Goal: Feedback & Contribution: Contribute content

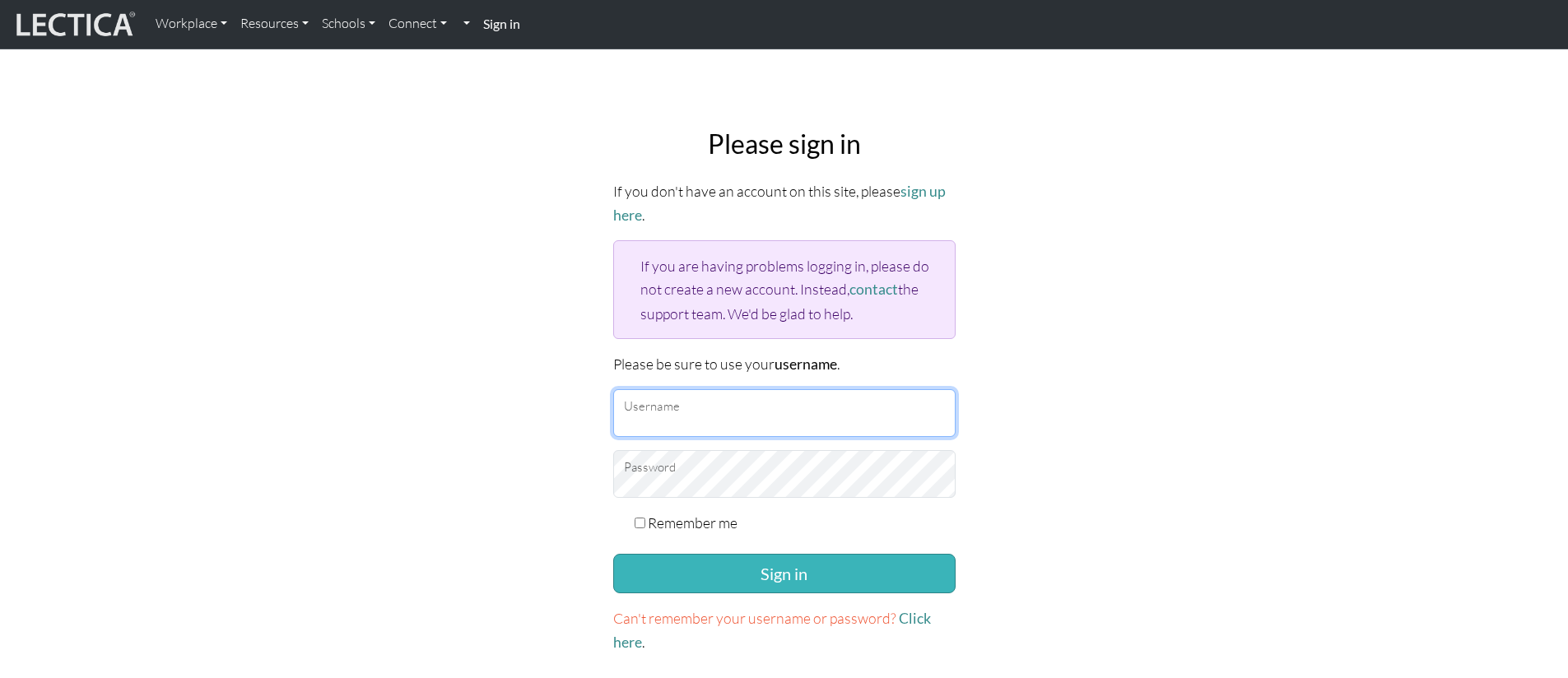
type input "srirambala@google.com"
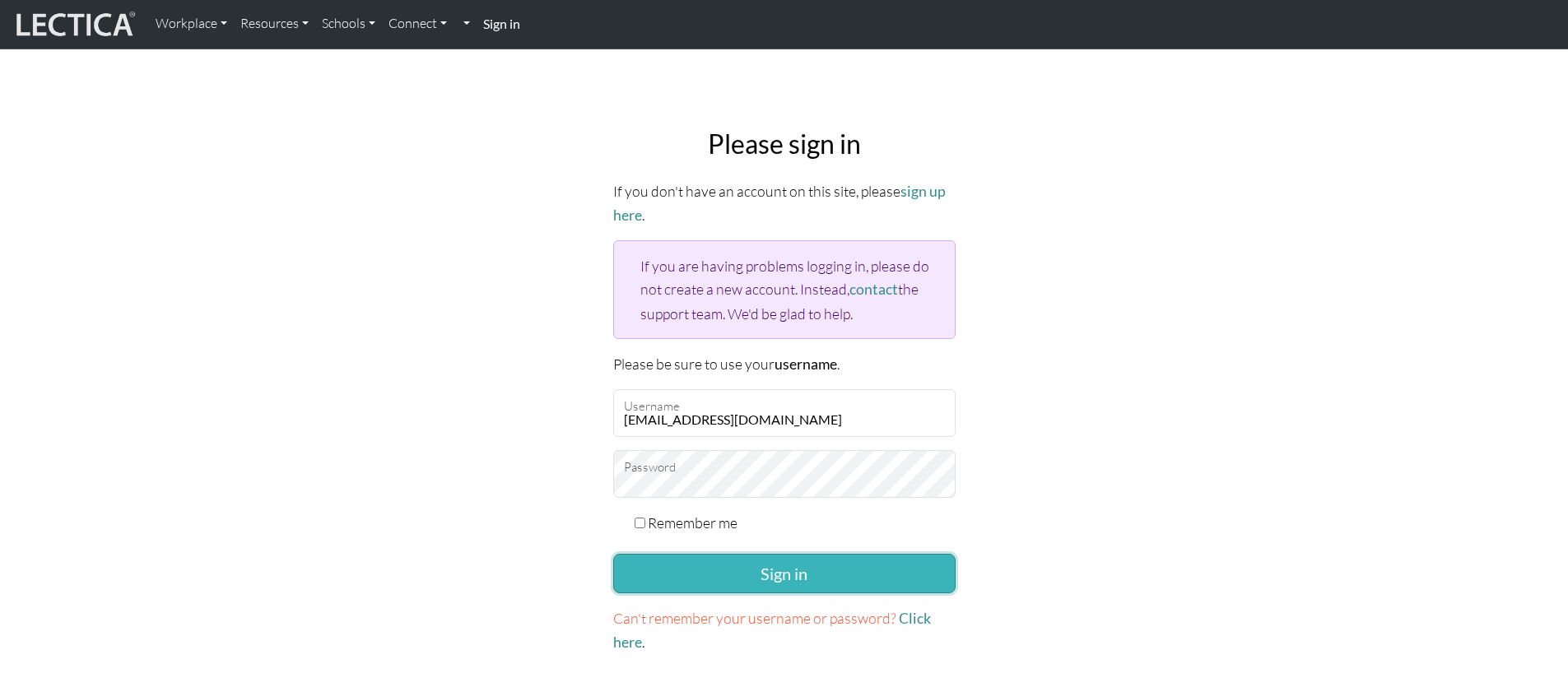
click at [712, 571] on button "Sign in" at bounding box center [784, 574] width 342 height 40
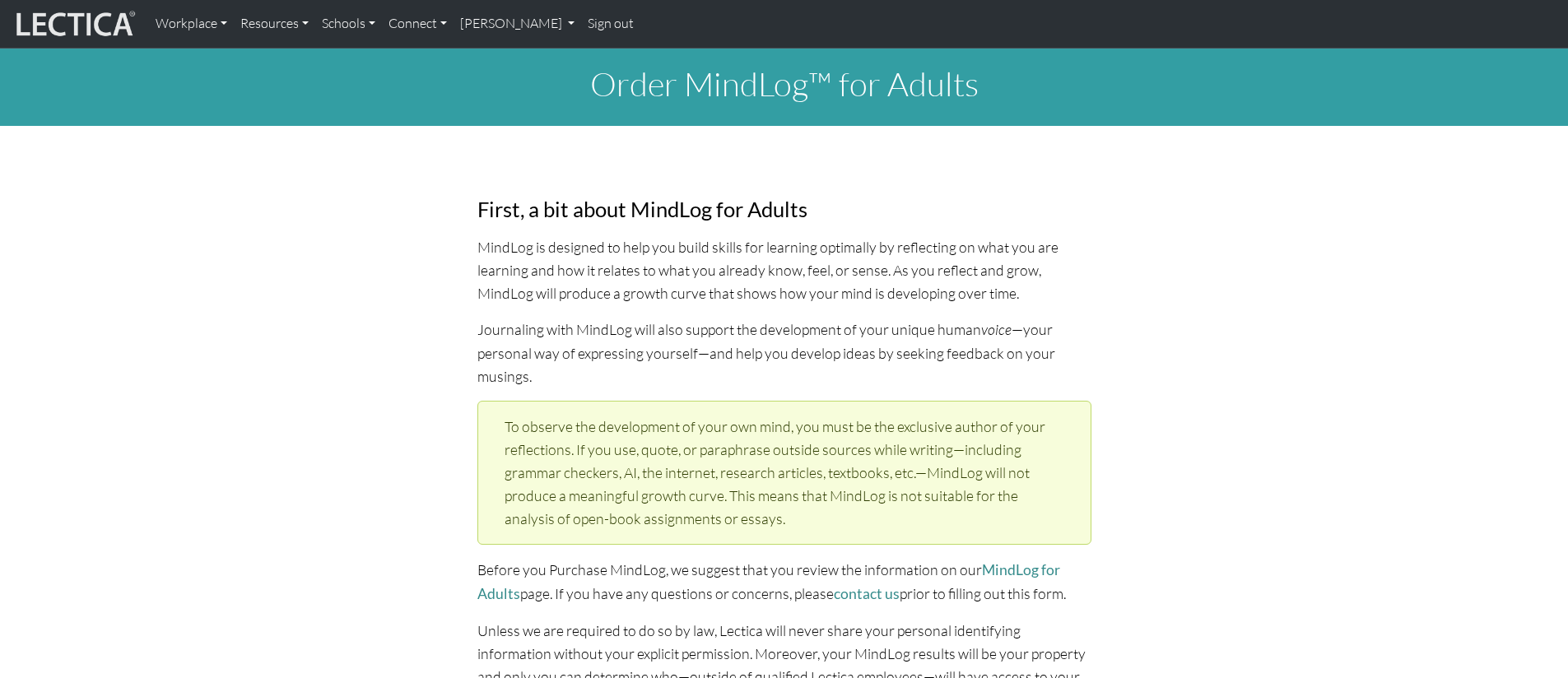
select select "1984"
select select "09"
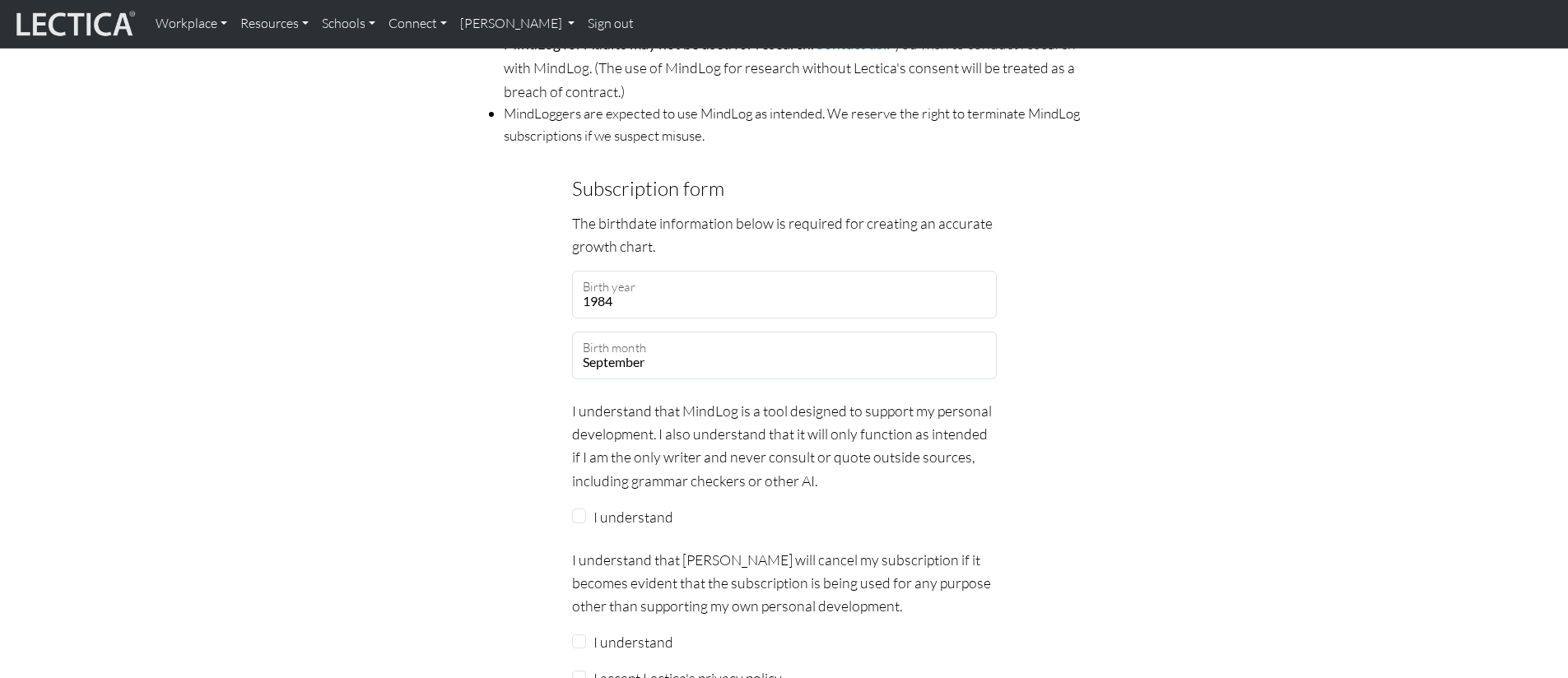
scroll to position [1352, 0]
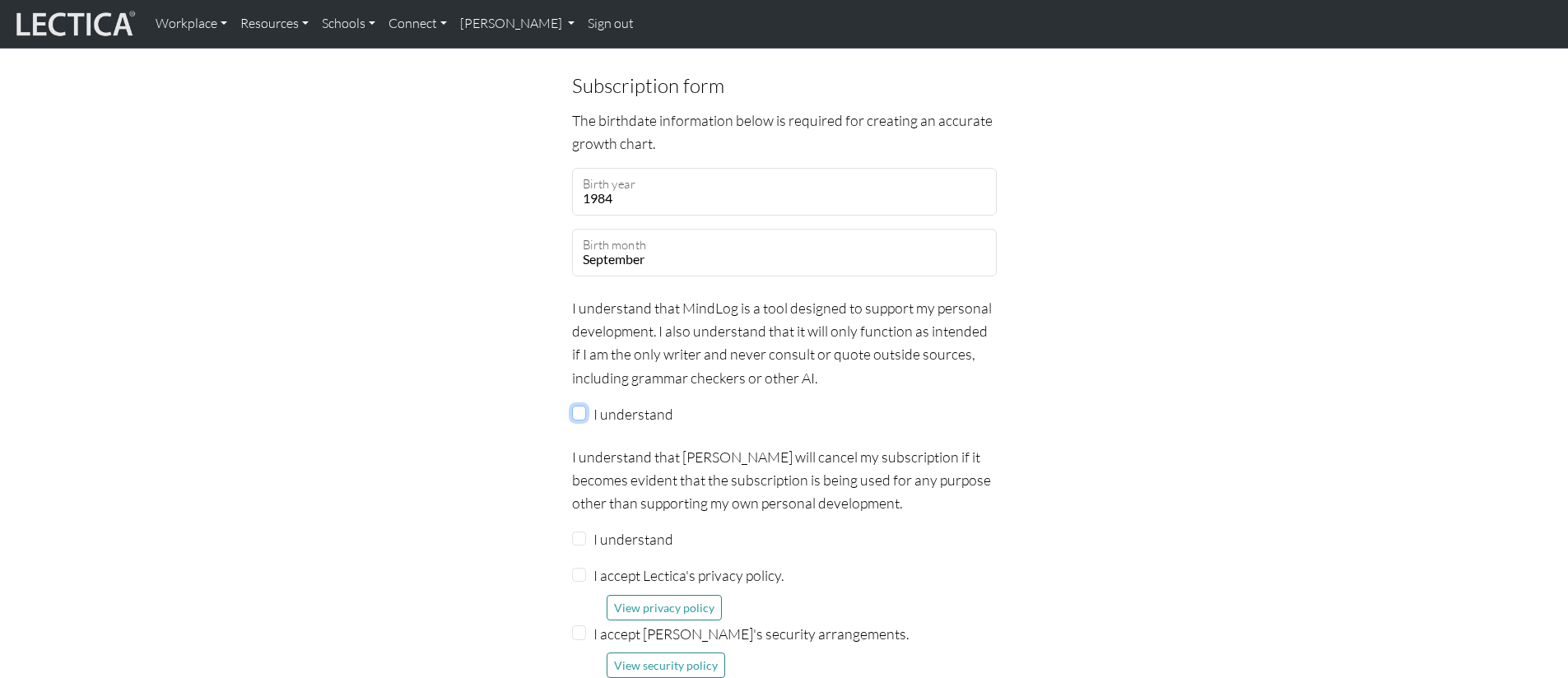
click at [584, 406] on input "I understand" at bounding box center [579, 413] width 15 height 15
checkbox input "true"
click at [583, 532] on input "I understand" at bounding box center [579, 539] width 15 height 15
checkbox input "true"
click at [575, 568] on input "I accept Lectica's privacy policy." at bounding box center [579, 575] width 15 height 15
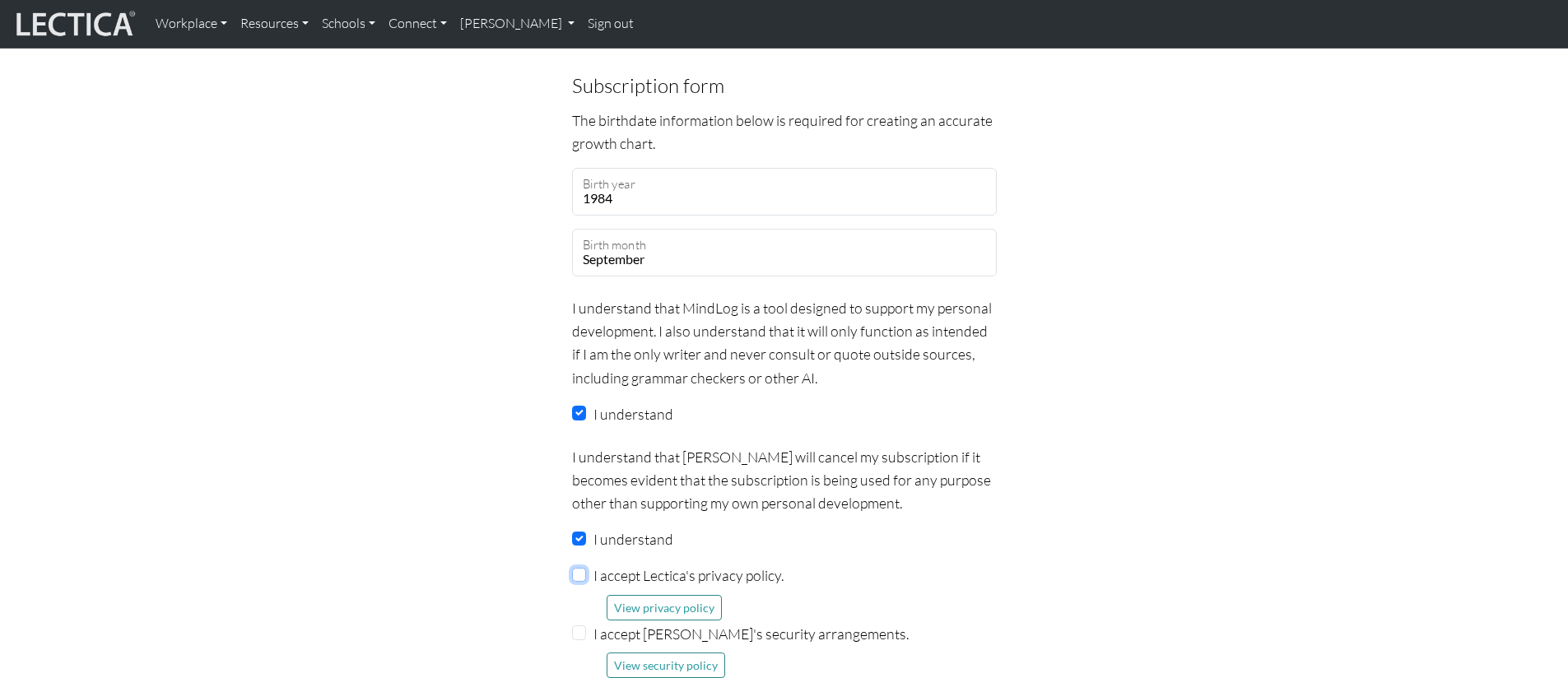
checkbox input "true"
click at [585, 626] on input "I accept Lectica's security arrangements." at bounding box center [579, 633] width 15 height 15
checkbox input "true"
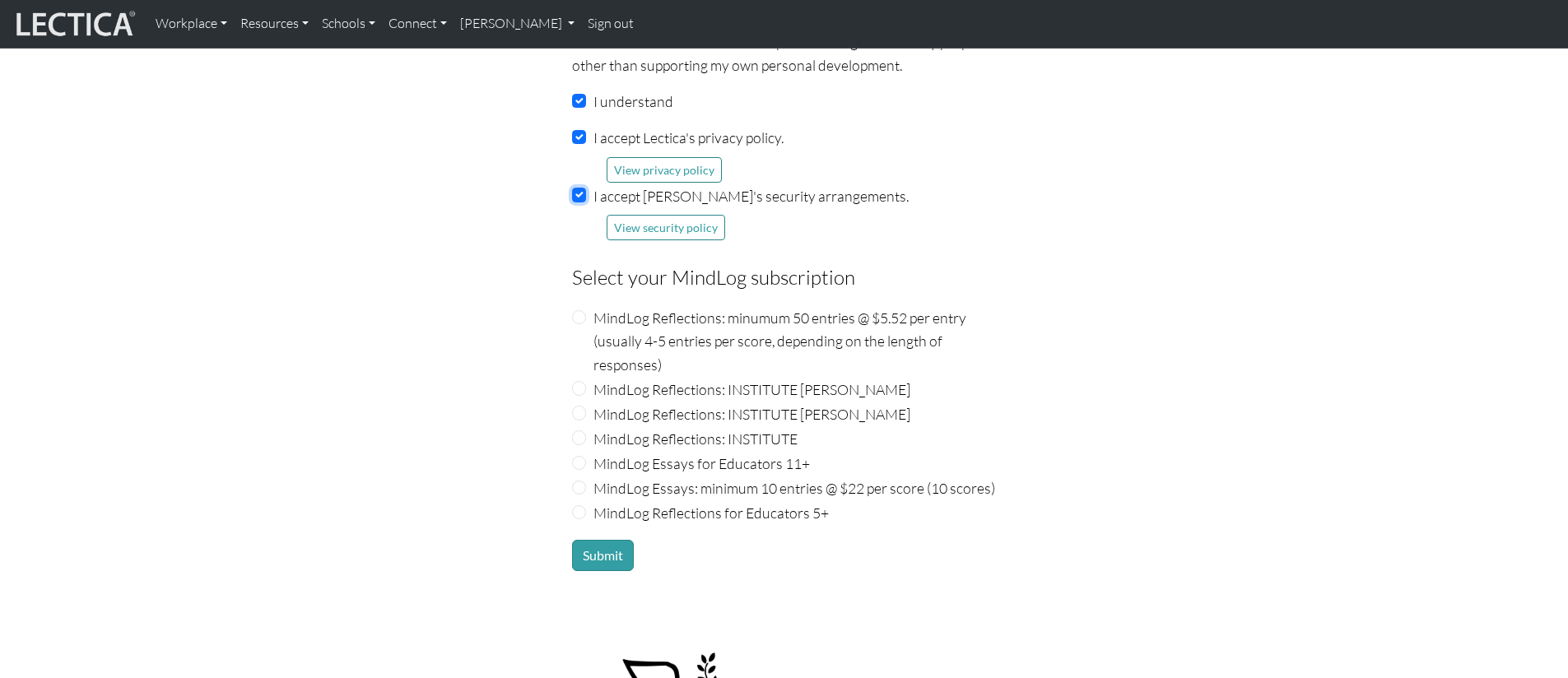
scroll to position [1795, 0]
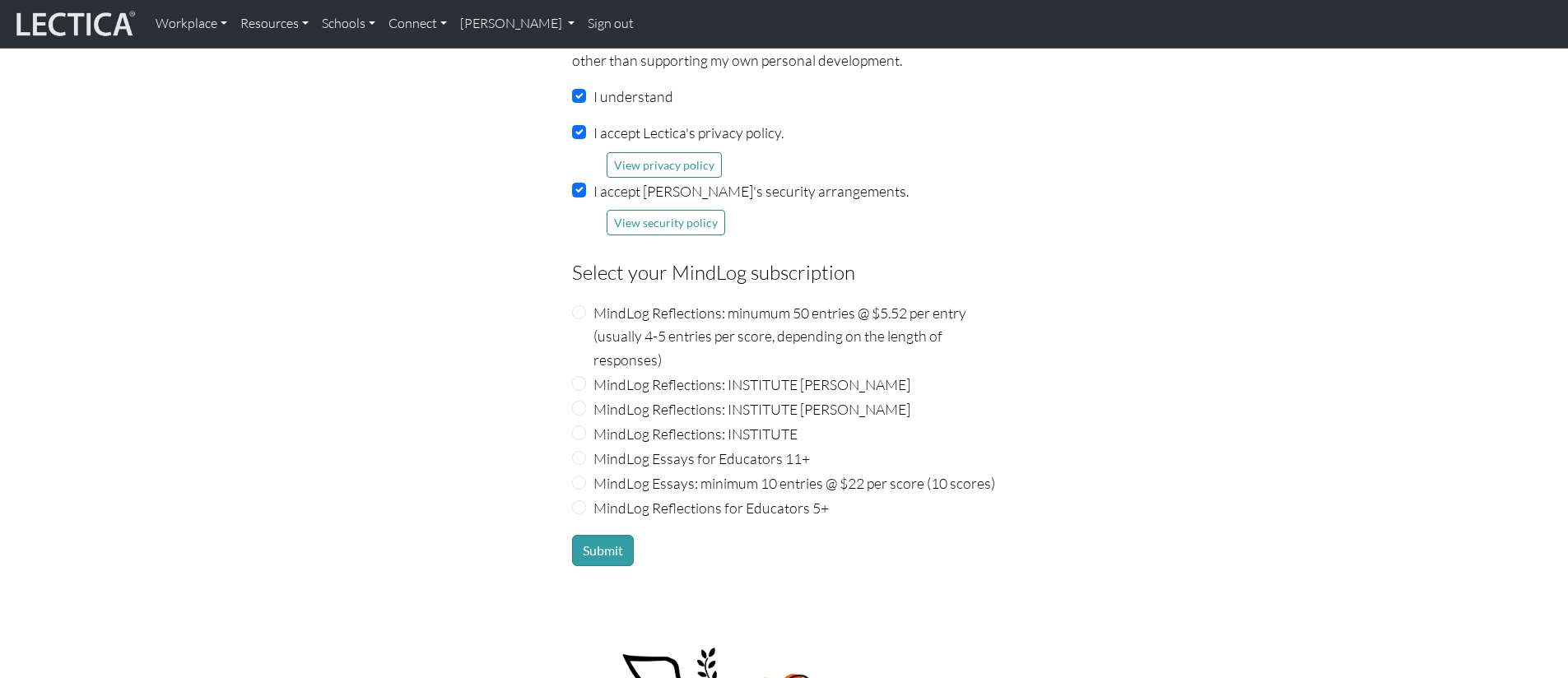
click at [628, 373] on label "MindLog Reflections: INSTITUTE Nic Maisano" at bounding box center [751, 385] width 316 height 23
click at [587, 377] on input "MindLog Reflections: INSTITUTE Nic Maisano" at bounding box center [579, 384] width 15 height 15
radio input "true"
click at [598, 535] on button "Submit" at bounding box center [603, 550] width 62 height 31
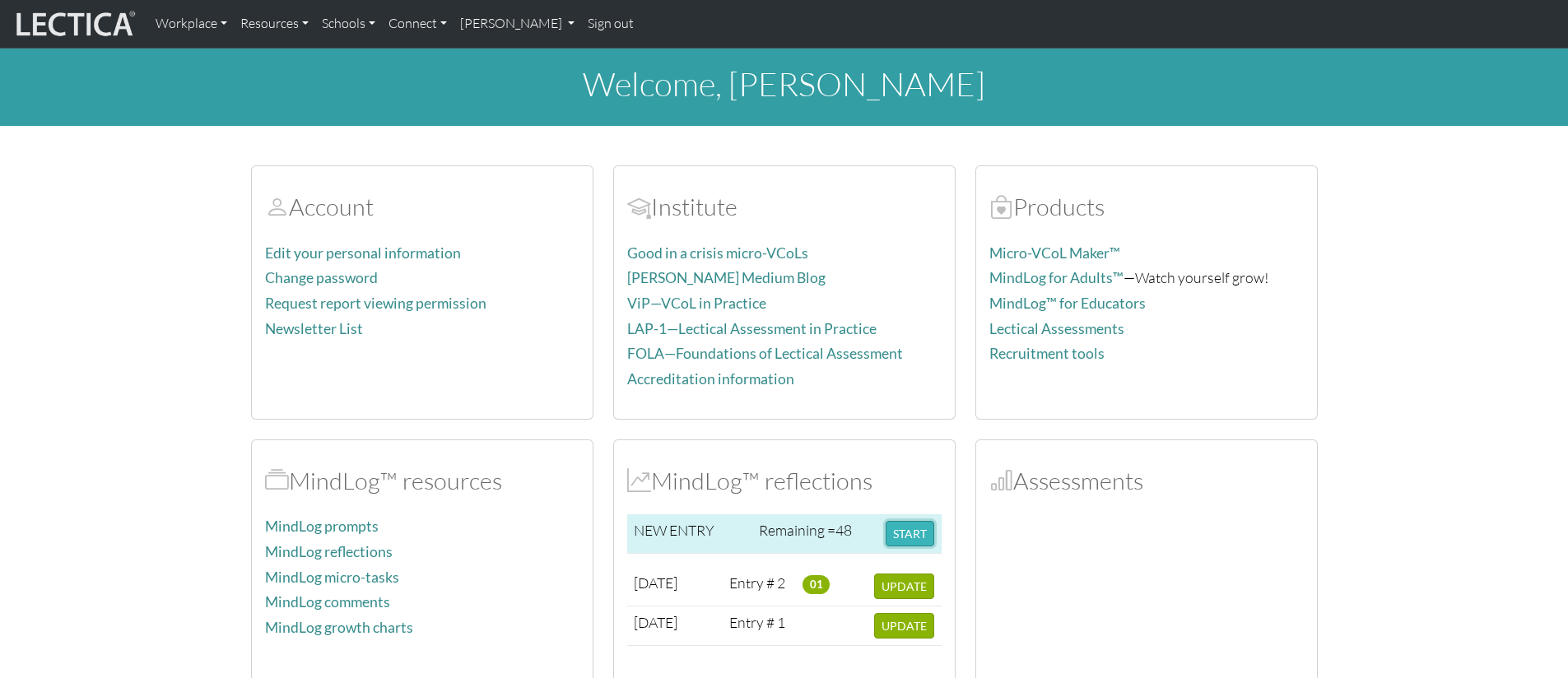
click at [894, 538] on button "START" at bounding box center [910, 533] width 49 height 26
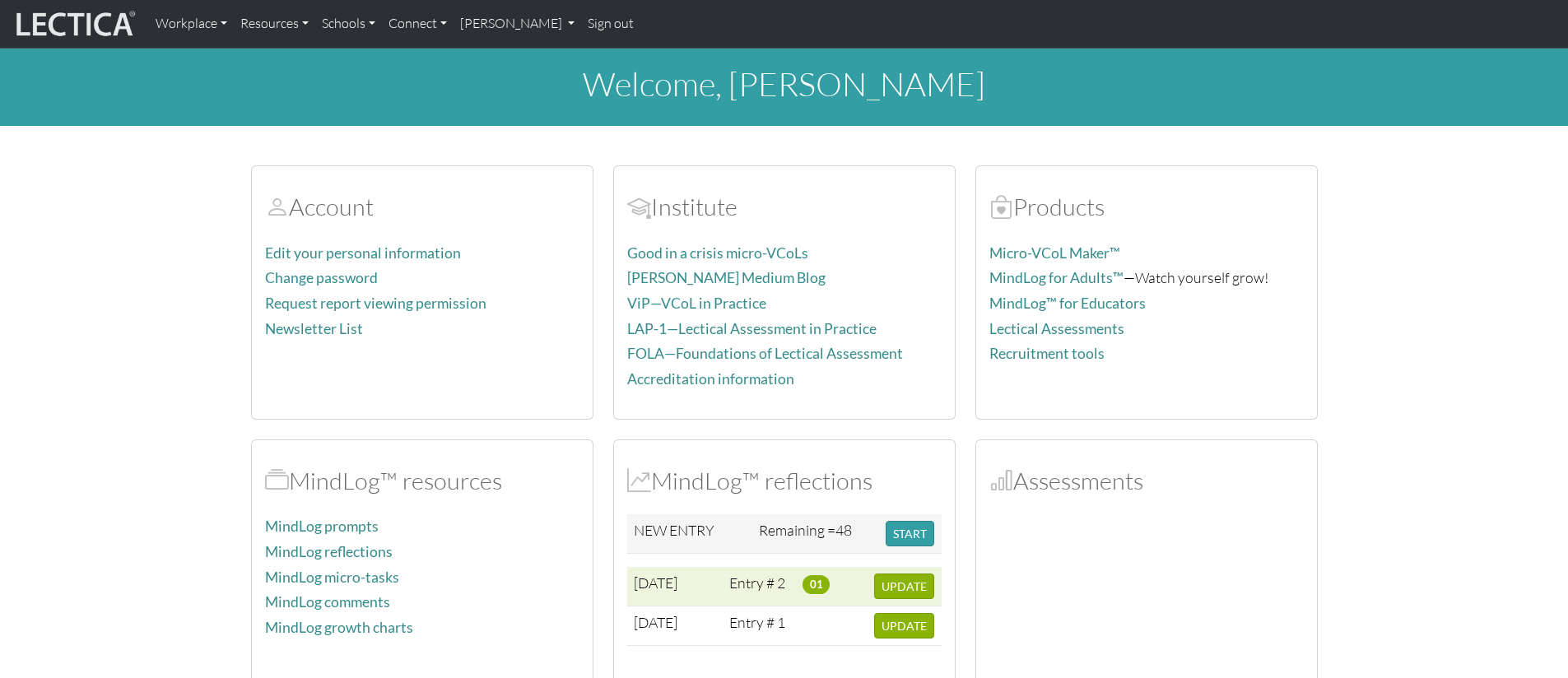
click at [780, 579] on td "Entry # 2" at bounding box center [759, 587] width 73 height 40
click at [908, 590] on span "UPDATE" at bounding box center [903, 587] width 45 height 14
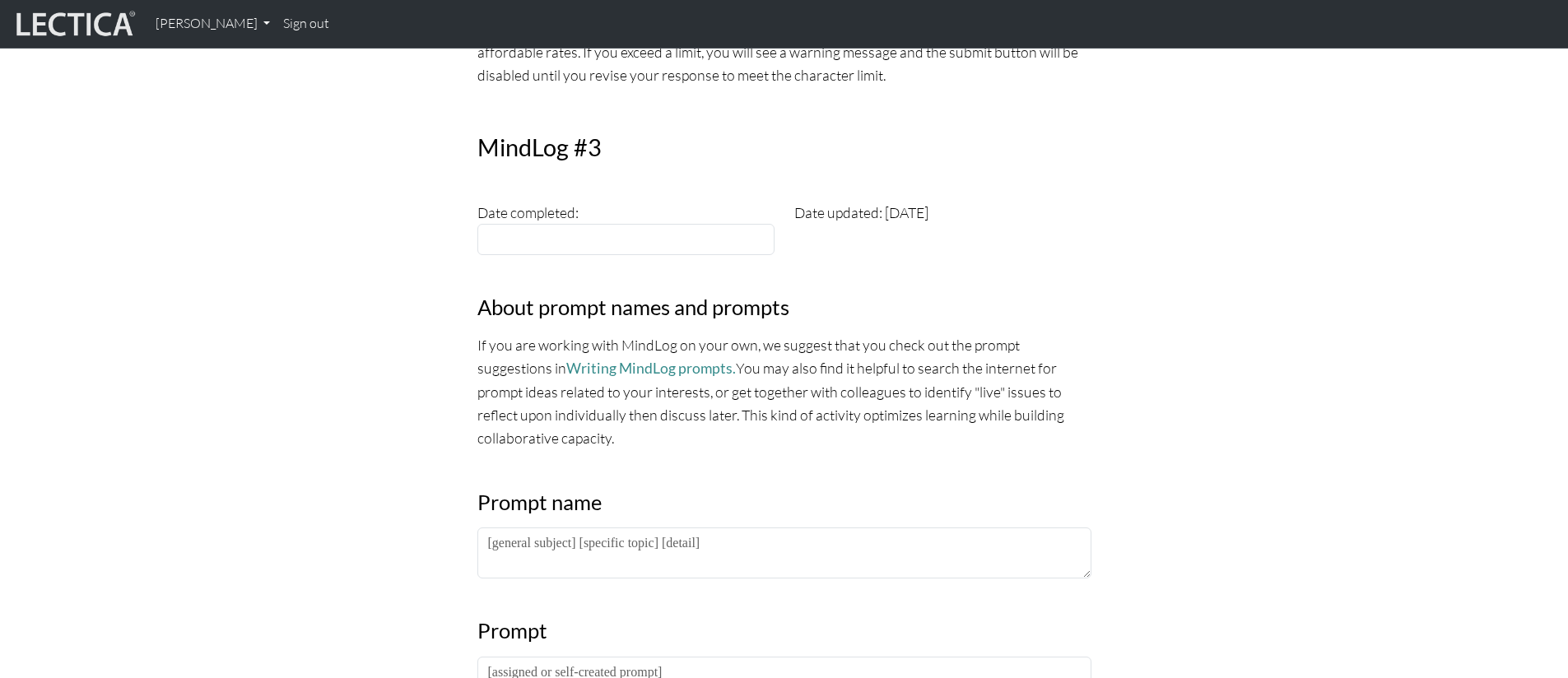
scroll to position [463, 0]
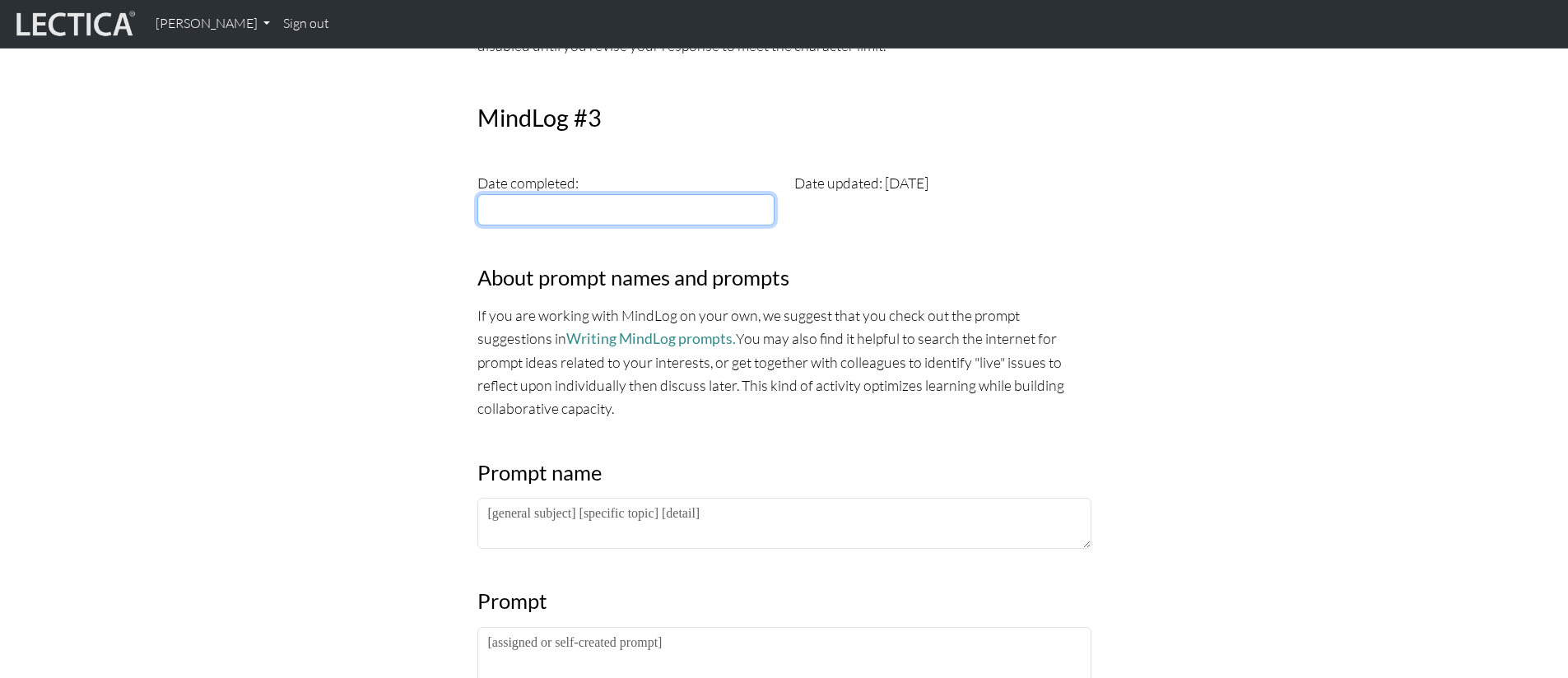
type input "[DATE]"
click at [572, 216] on input "[DATE]" at bounding box center [626, 209] width 297 height 31
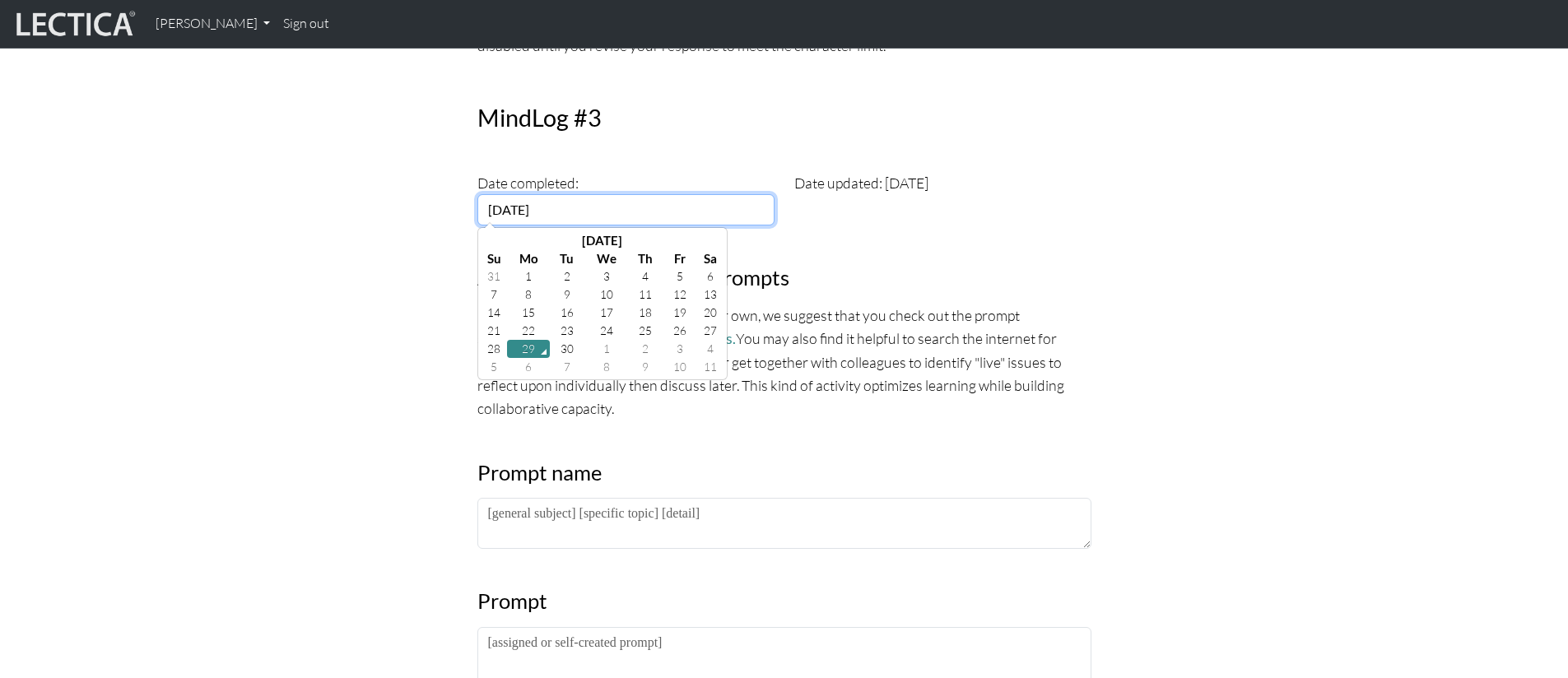
click at [532, 352] on td "29" at bounding box center [529, 349] width 42 height 18
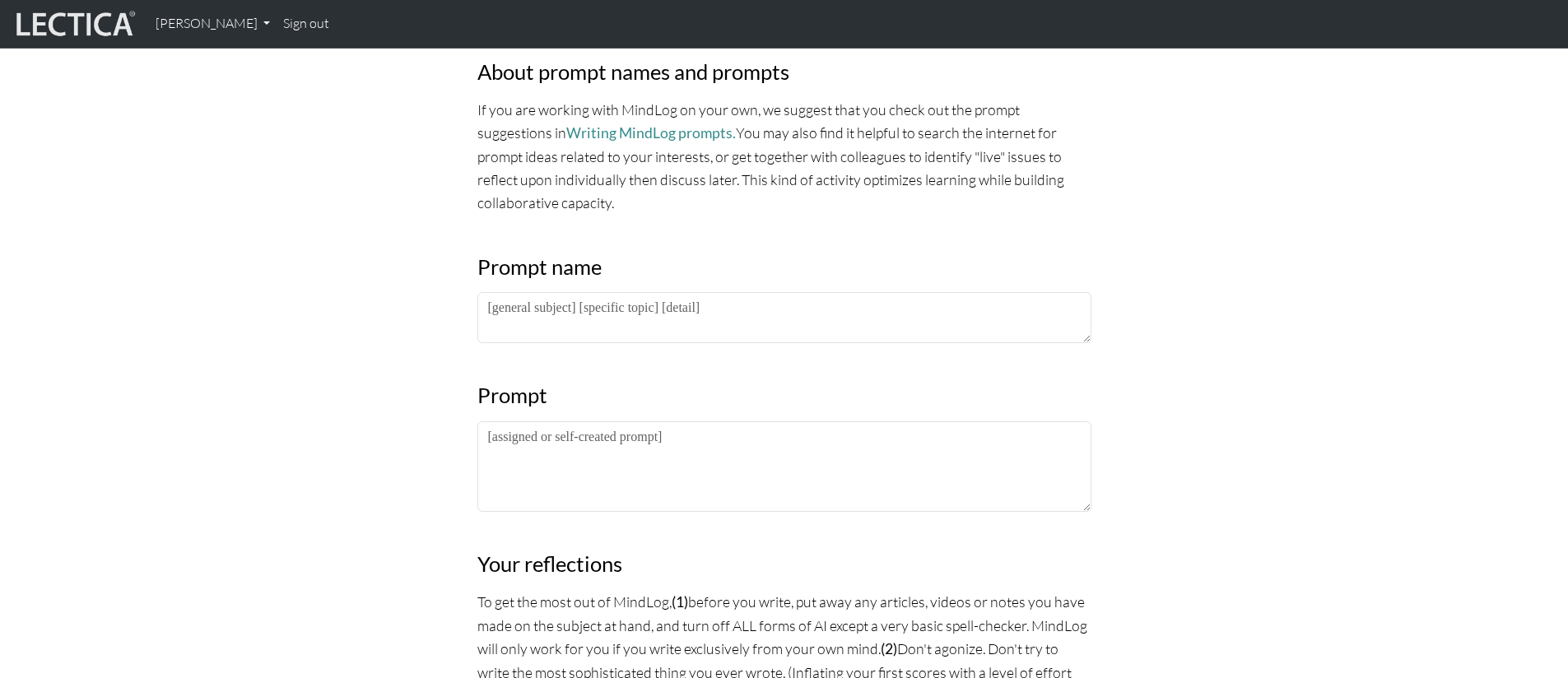
scroll to position [668, 0]
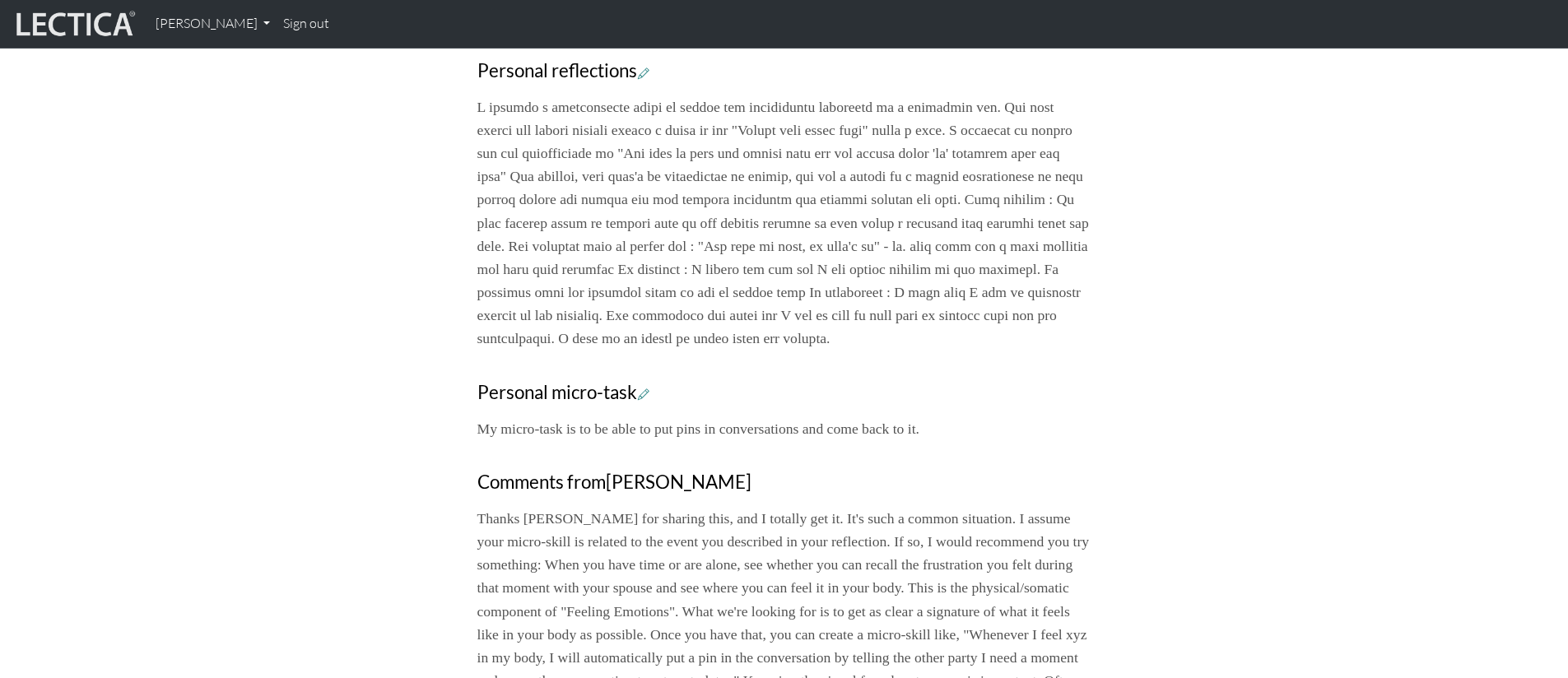
scroll to position [915, 0]
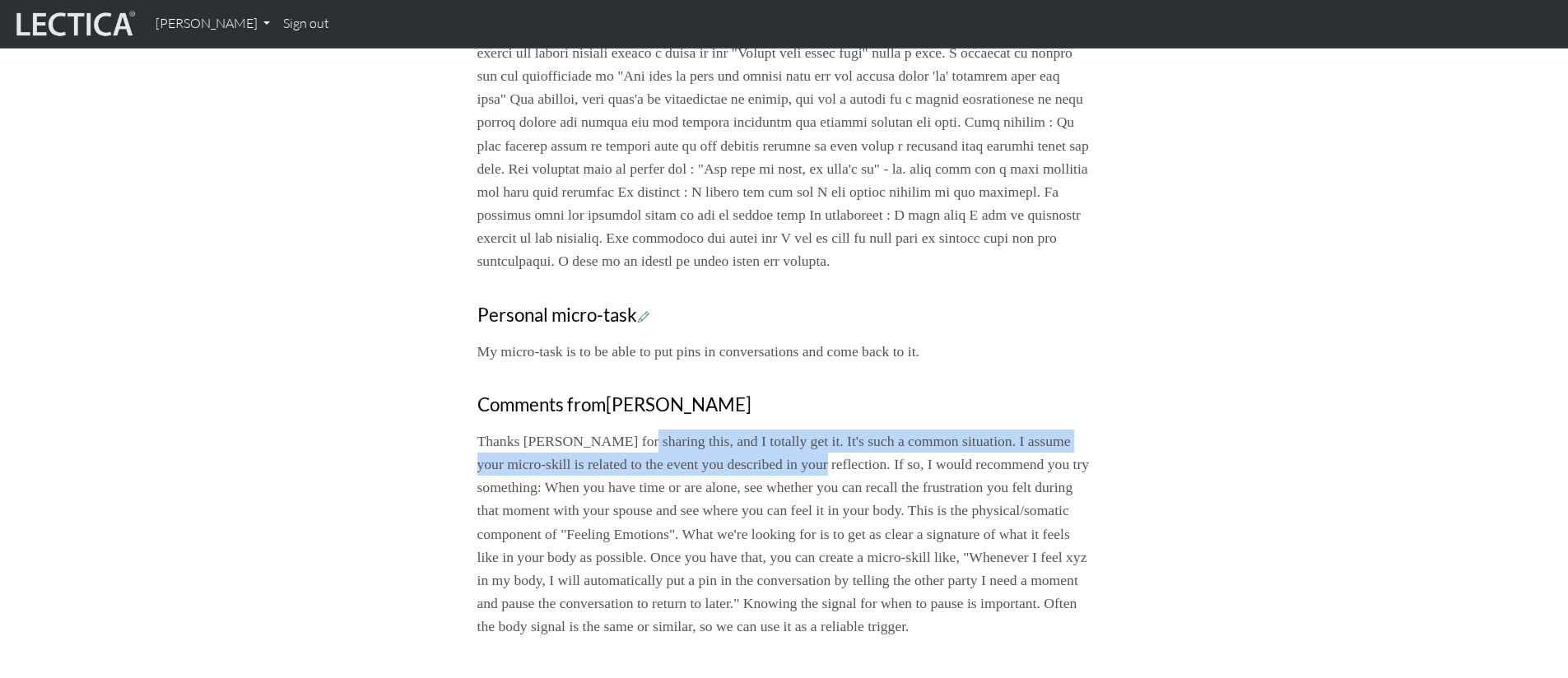
drag, startPoint x: 651, startPoint y: 499, endPoint x: 887, endPoint y: 510, distance: 236.3
click at [887, 510] on p "Thanks [PERSON_NAME] for sharing this, and I totally get it. It's such a common…" at bounding box center [784, 534] width 614 height 209
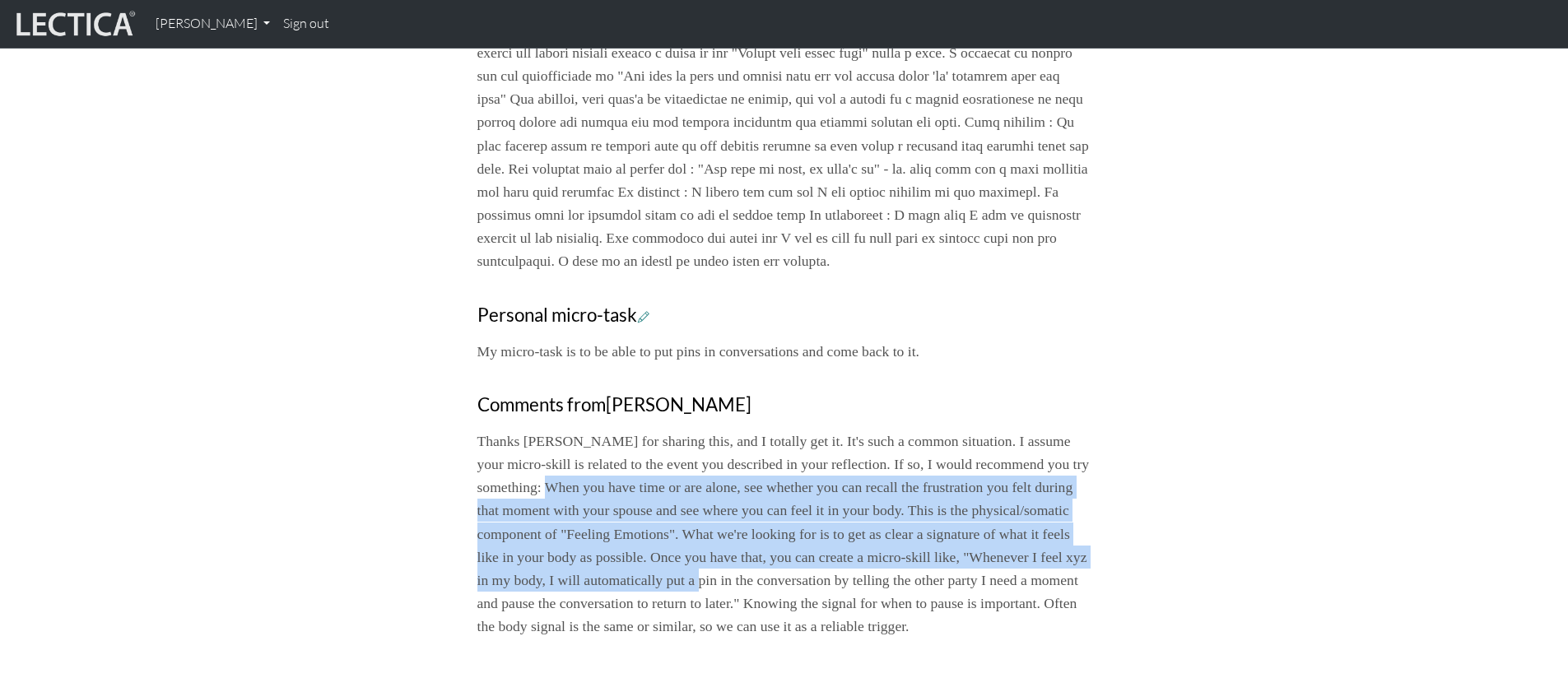
drag, startPoint x: 644, startPoint y: 544, endPoint x: 1023, endPoint y: 618, distance: 386.2
click at [1020, 617] on p "Thanks [PERSON_NAME] for sharing this, and I totally get it. It's such a common…" at bounding box center [784, 534] width 614 height 209
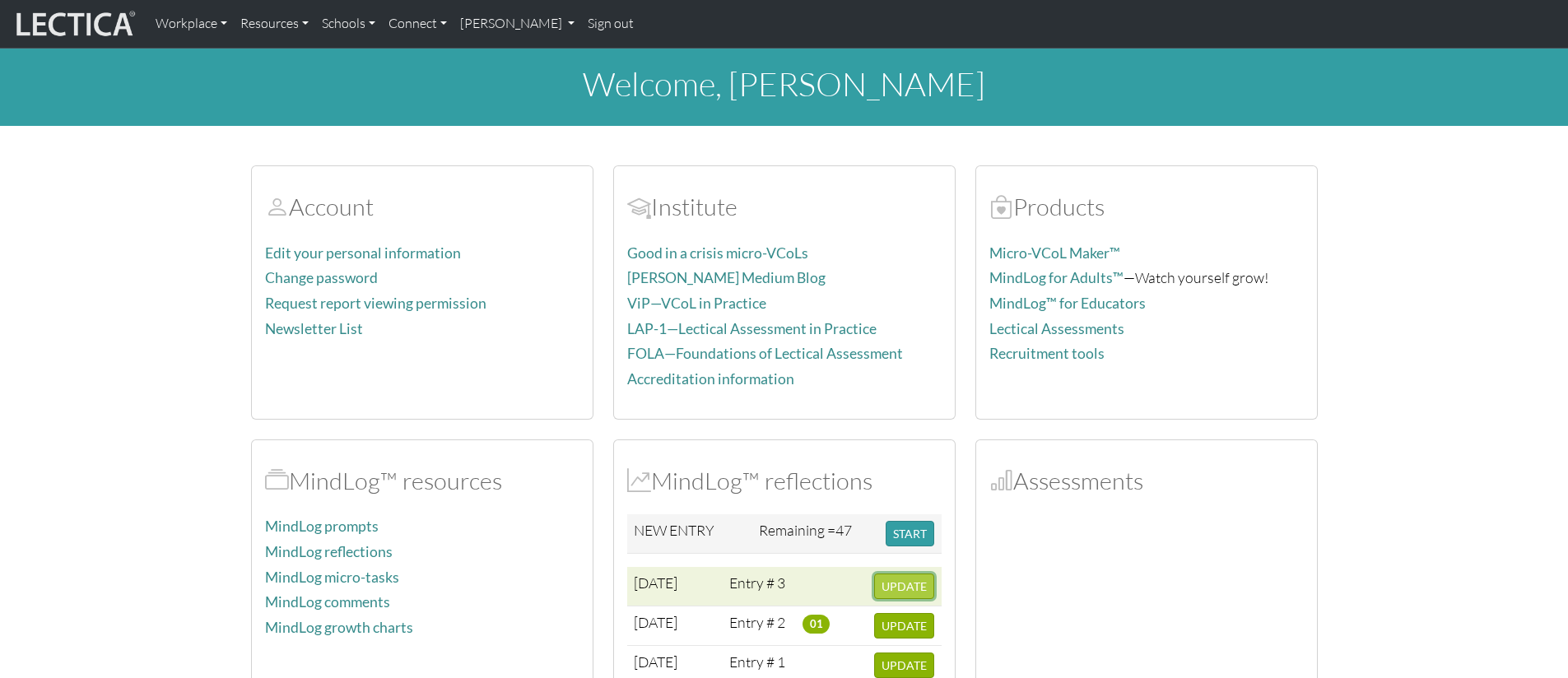
click at [910, 593] on span "UPDATE" at bounding box center [903, 587] width 45 height 14
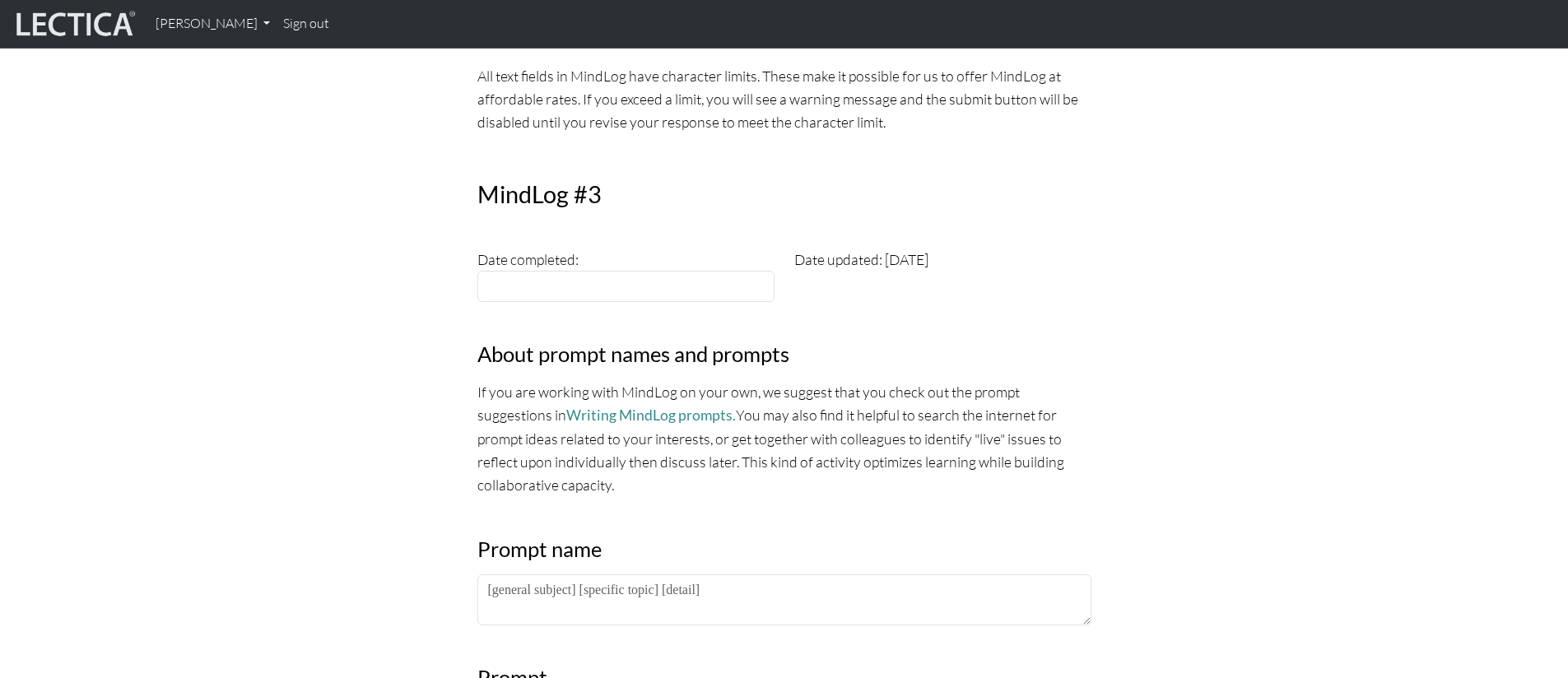
scroll to position [395, 0]
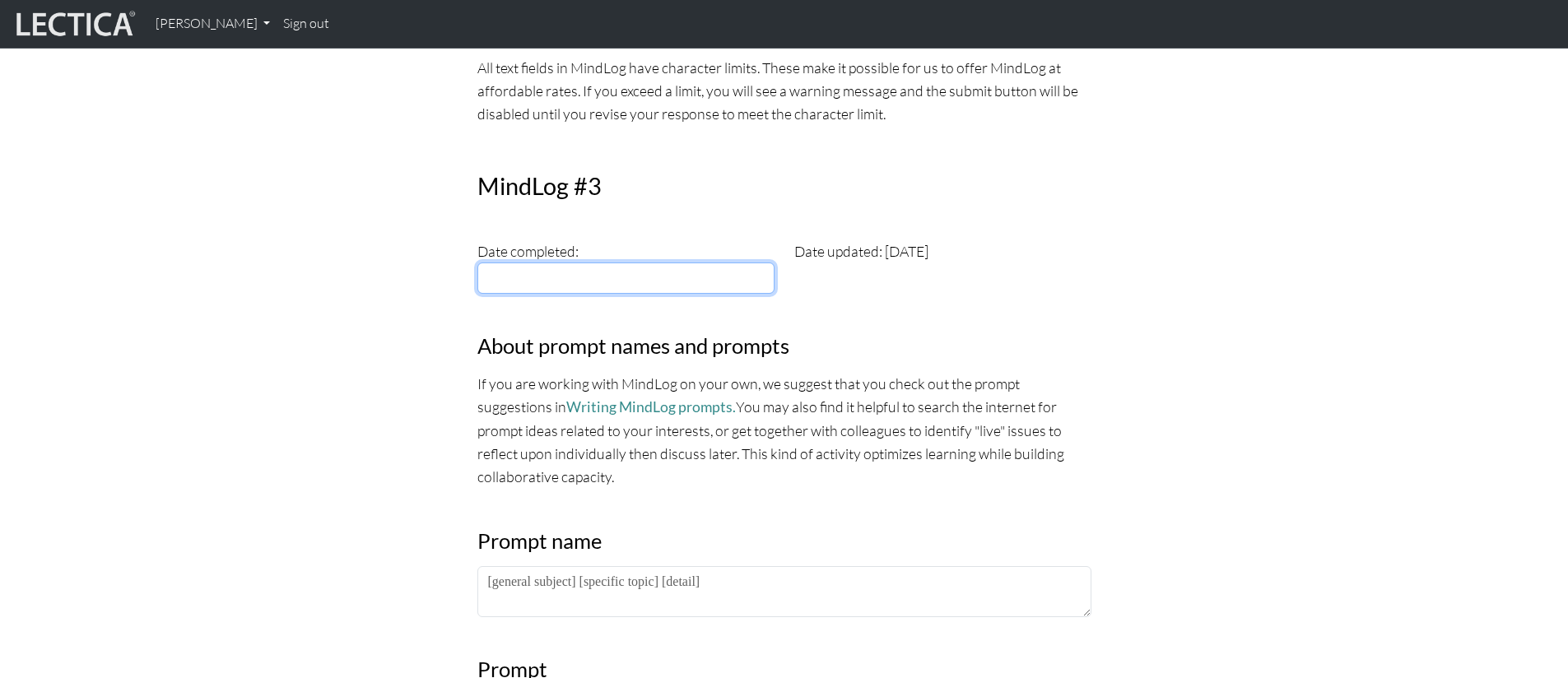
type input "[DATE]"
click at [541, 281] on input "[DATE]" at bounding box center [626, 278] width 297 height 31
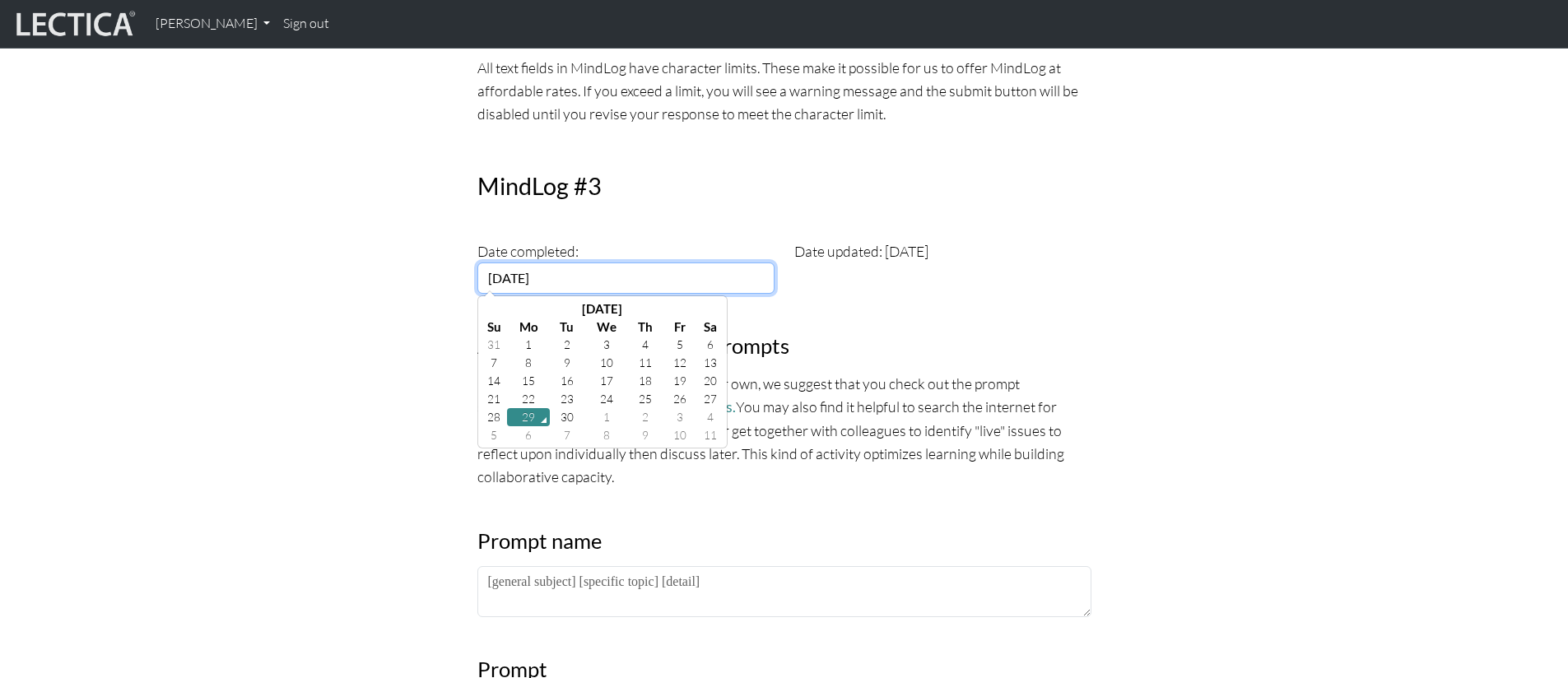
click at [528, 417] on td "29" at bounding box center [529, 417] width 42 height 18
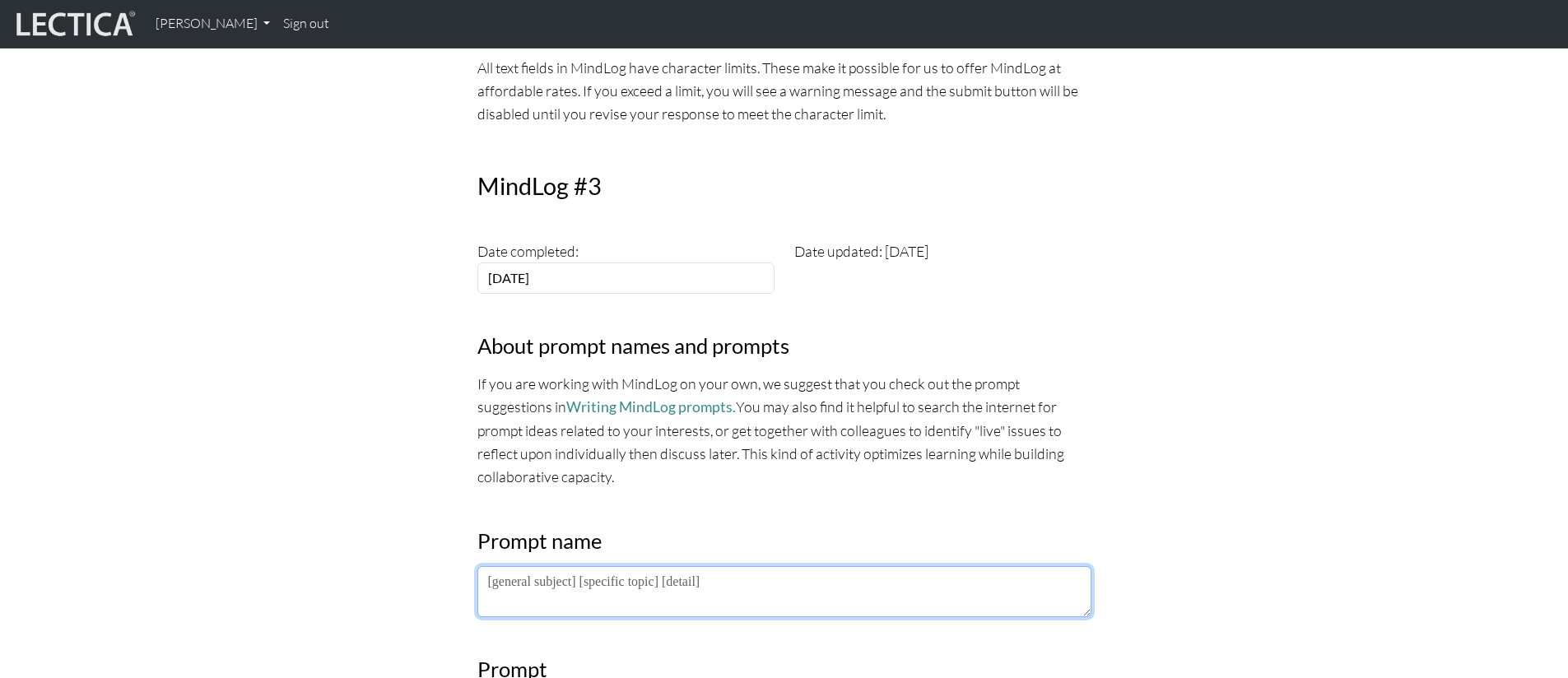
click at [527, 581] on textarea at bounding box center [784, 592] width 614 height 51
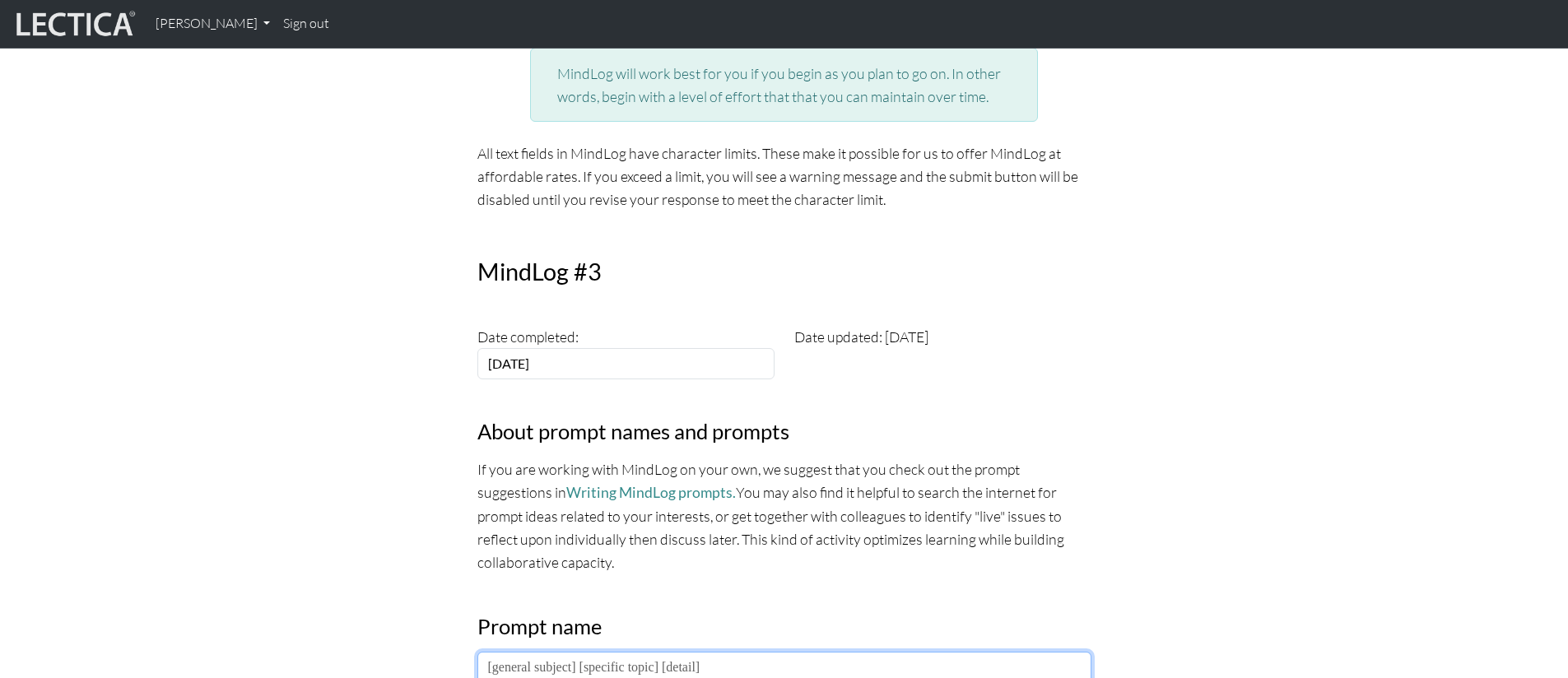
scroll to position [343, 0]
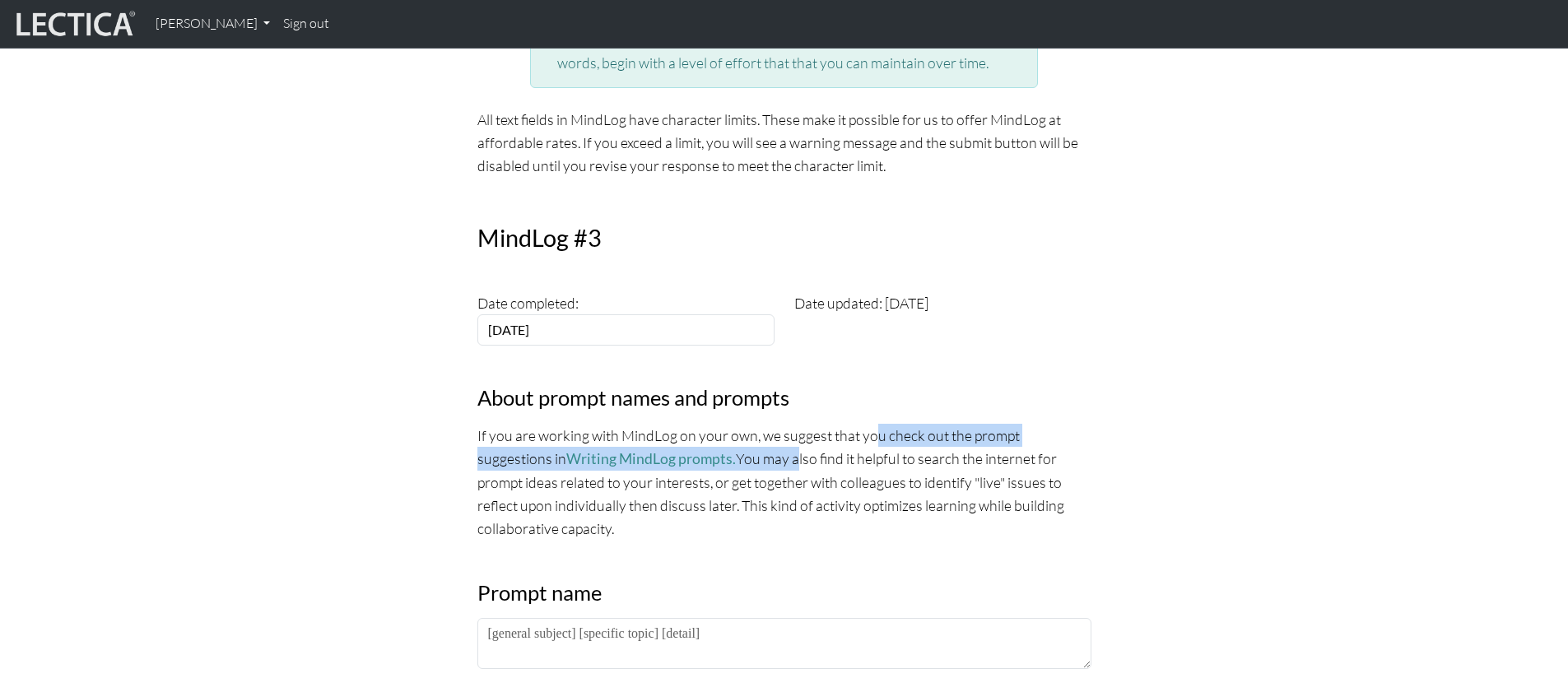
drag, startPoint x: 689, startPoint y: 439, endPoint x: 714, endPoint y: 454, distance: 29.2
click at [714, 454] on p "If you are working with MindLog on your own, we suggest that you check out the …" at bounding box center [784, 483] width 614 height 117
click at [569, 461] on link "Writing MindLog prompts." at bounding box center [651, 459] width 170 height 18
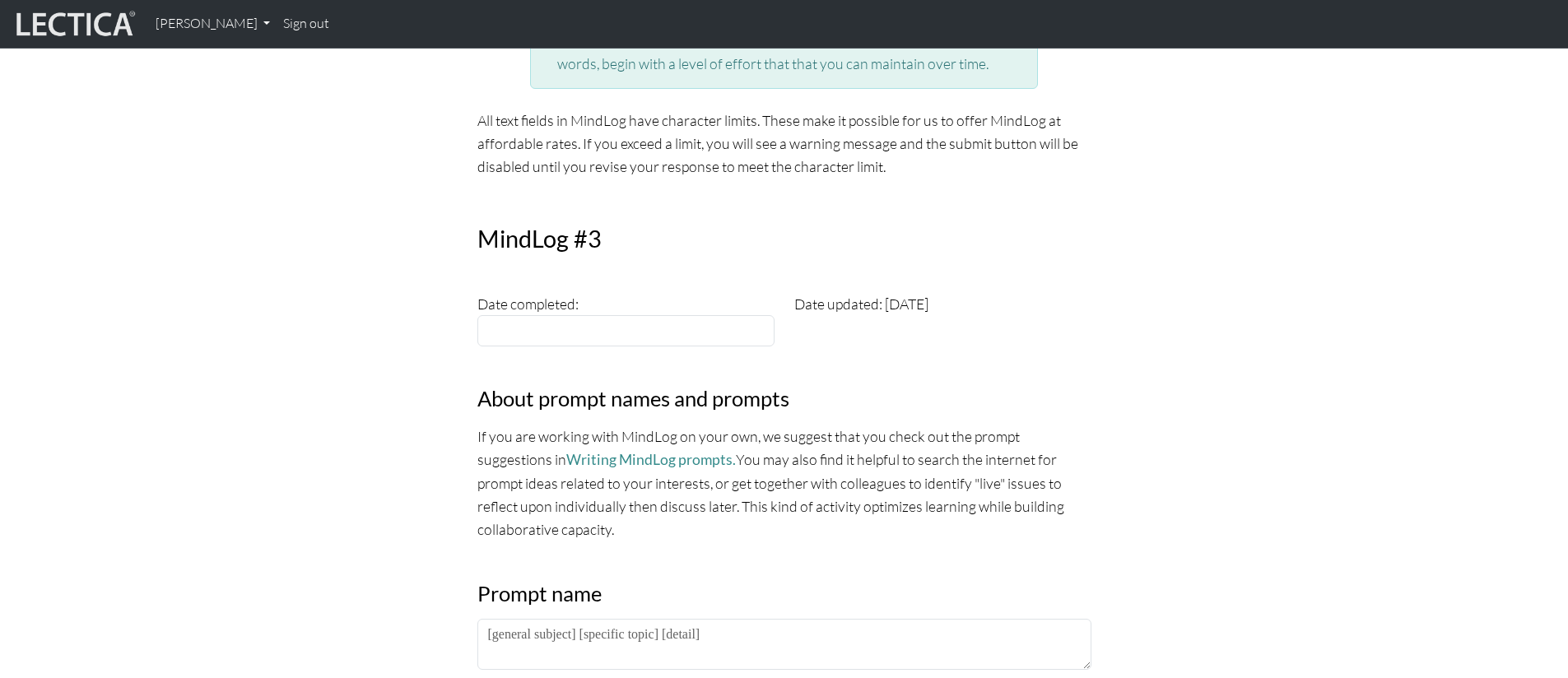
scroll to position [343, 0]
type input "[DATE]"
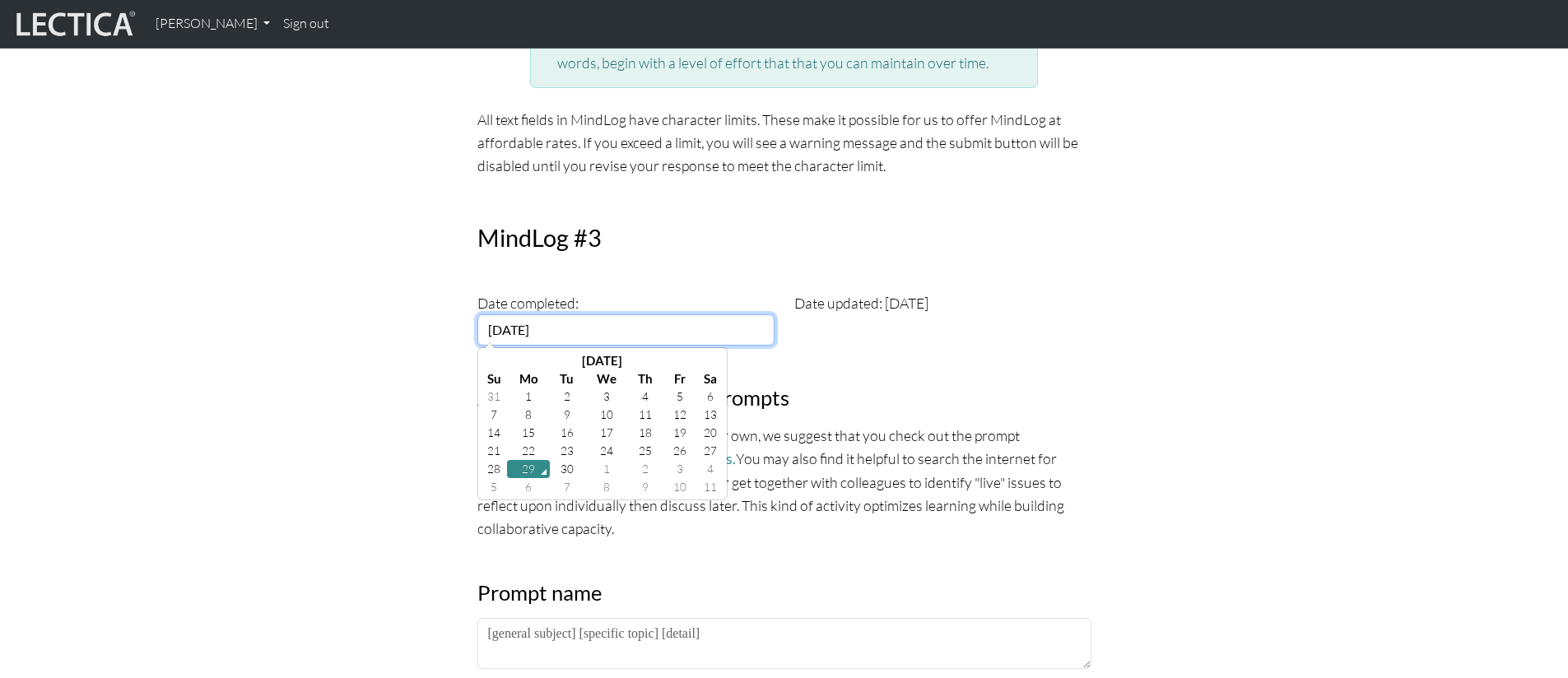
click at [663, 318] on input "[DATE]" at bounding box center [626, 330] width 297 height 31
click at [529, 470] on td "29" at bounding box center [529, 469] width 42 height 18
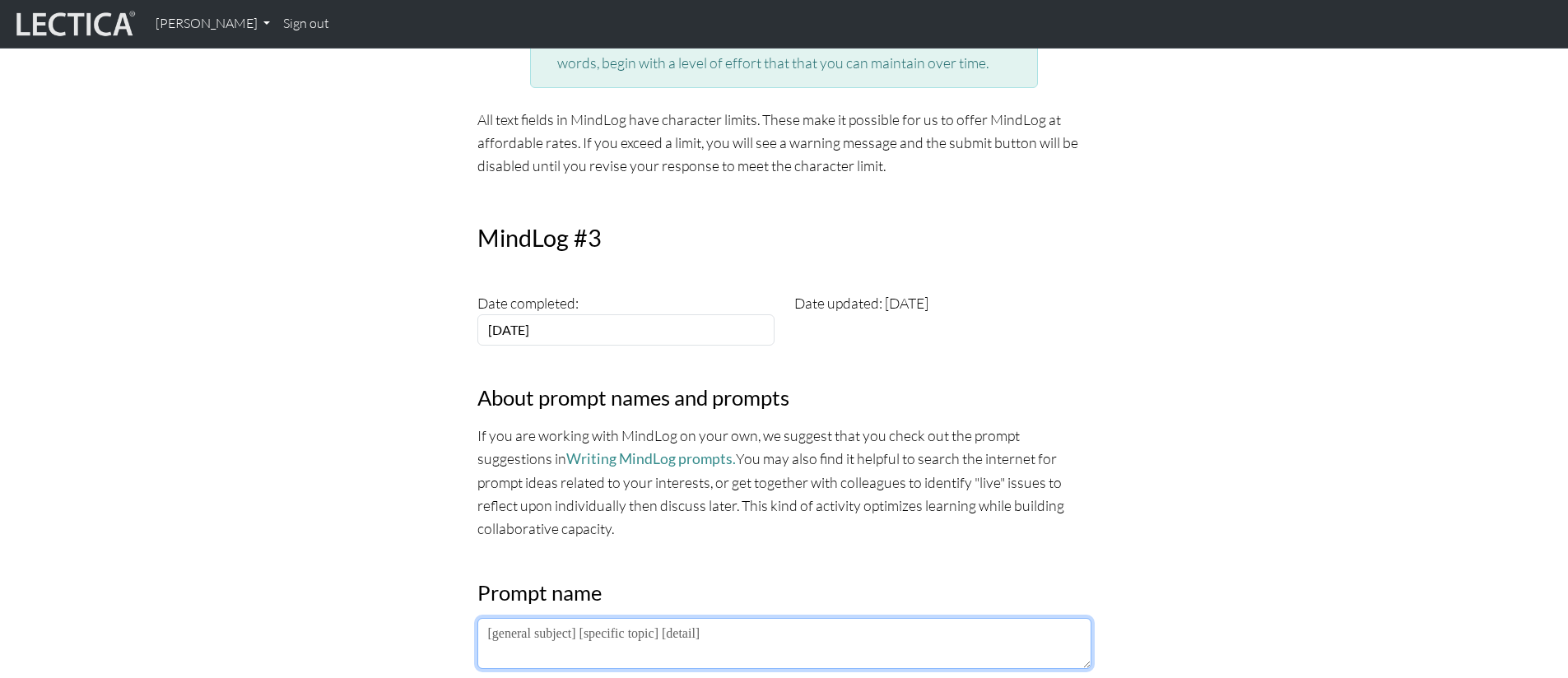
click at [590, 638] on textarea at bounding box center [784, 644] width 614 height 51
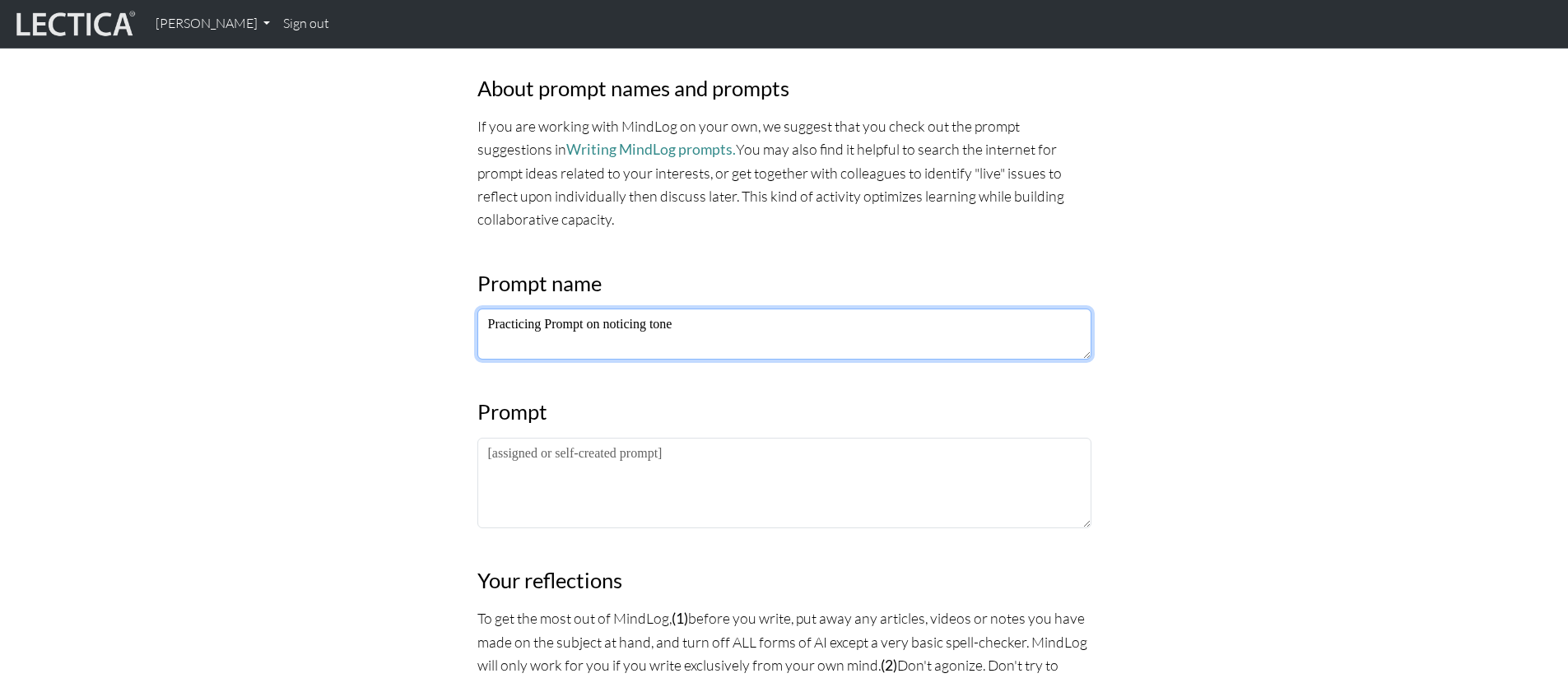
scroll to position [673, 0]
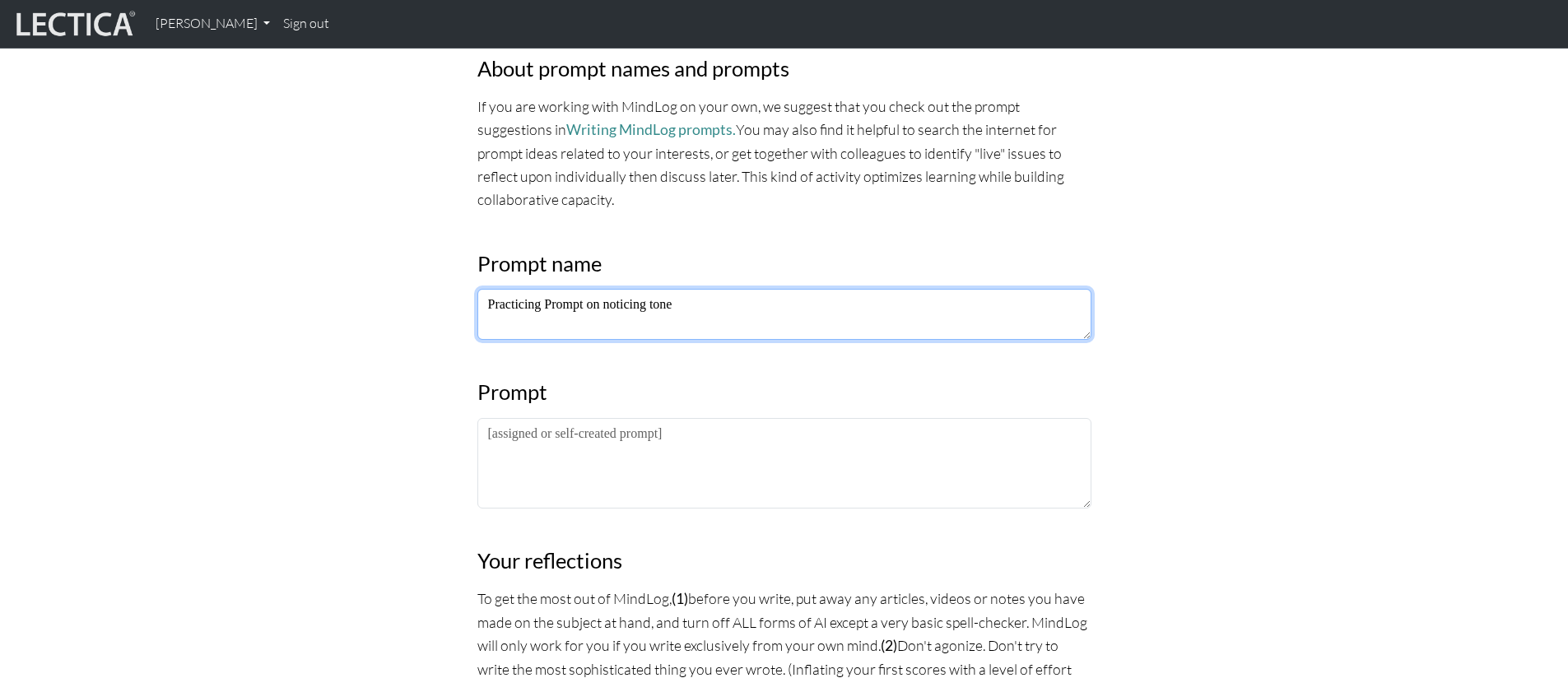
type textarea "Practicing Prompt on noticing tone"
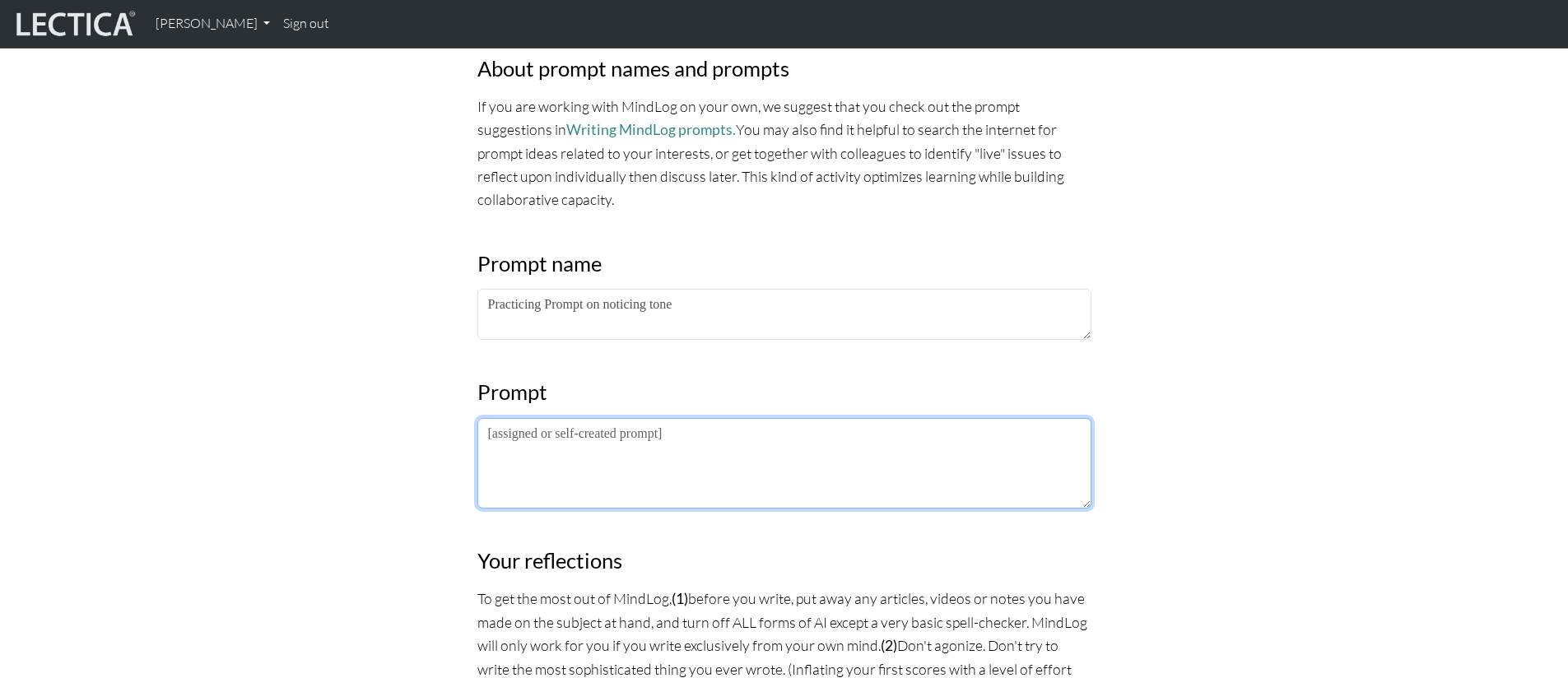
click at [735, 463] on textarea at bounding box center [784, 463] width 614 height 90
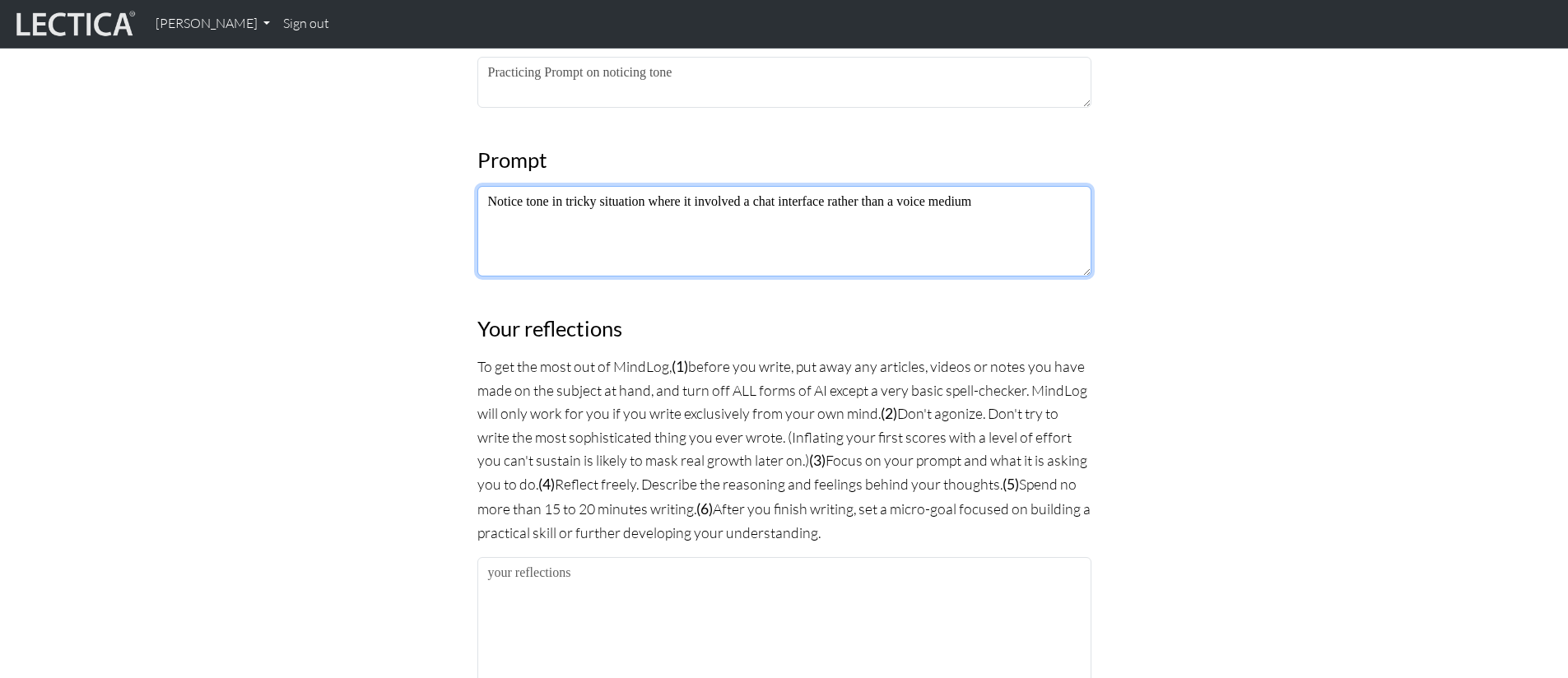
scroll to position [909, 0]
click at [948, 197] on textarea "Notice tone in tricky situation where it involved a chat interface rather than …" at bounding box center [784, 227] width 614 height 90
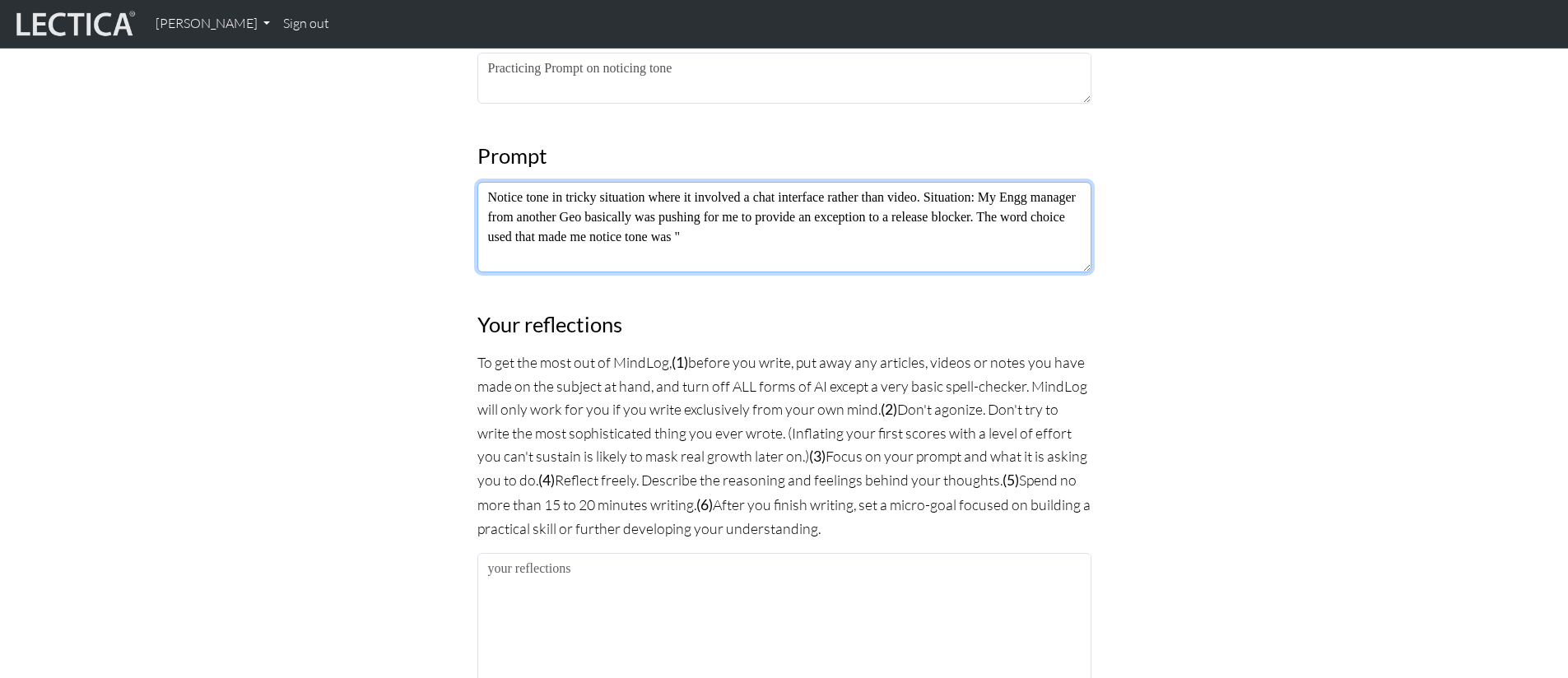
paste textarea "Team has worked pretty hard since Jan and we are about to release"
type textarea "Notice tone in tricky situation where it involved a chat interface rather than …"
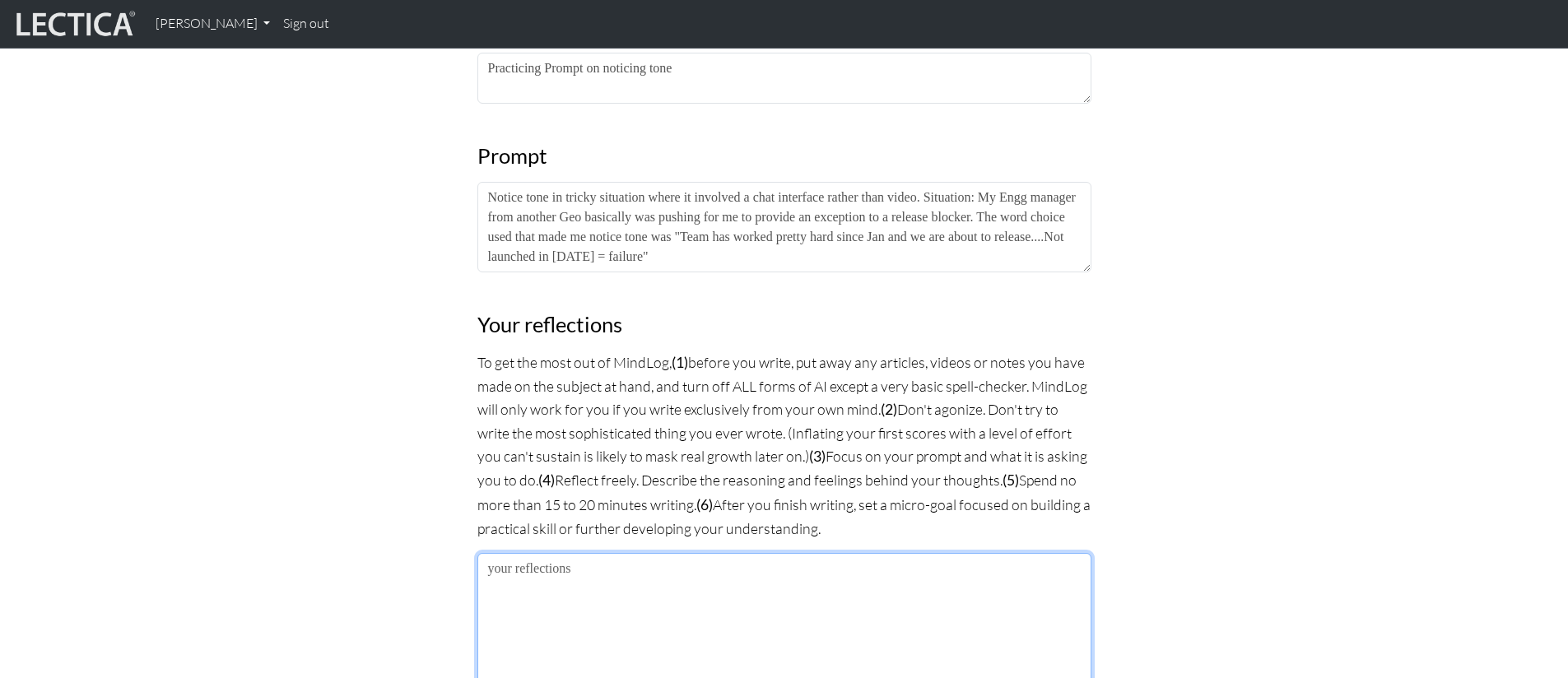
click at [625, 590] on textarea at bounding box center [784, 638] width 614 height 170
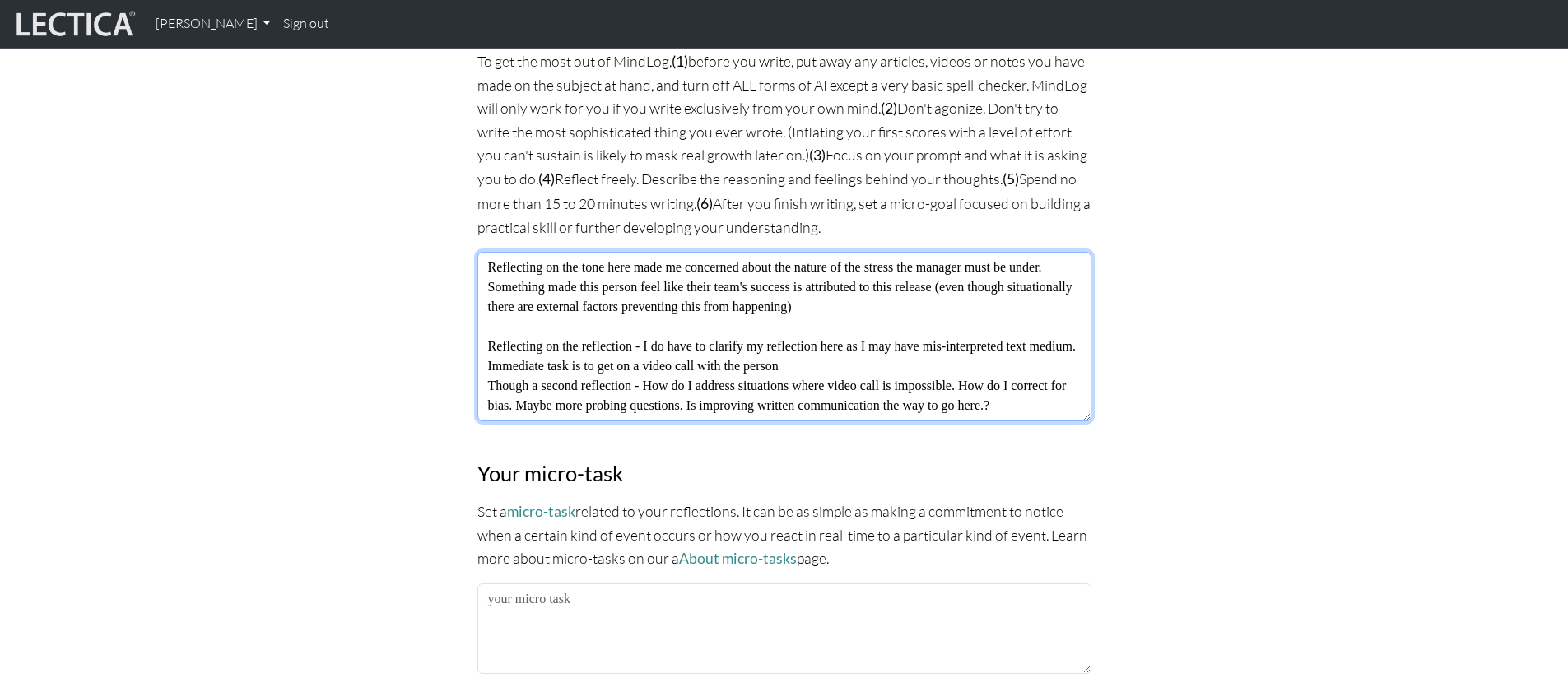
scroll to position [1250, 0]
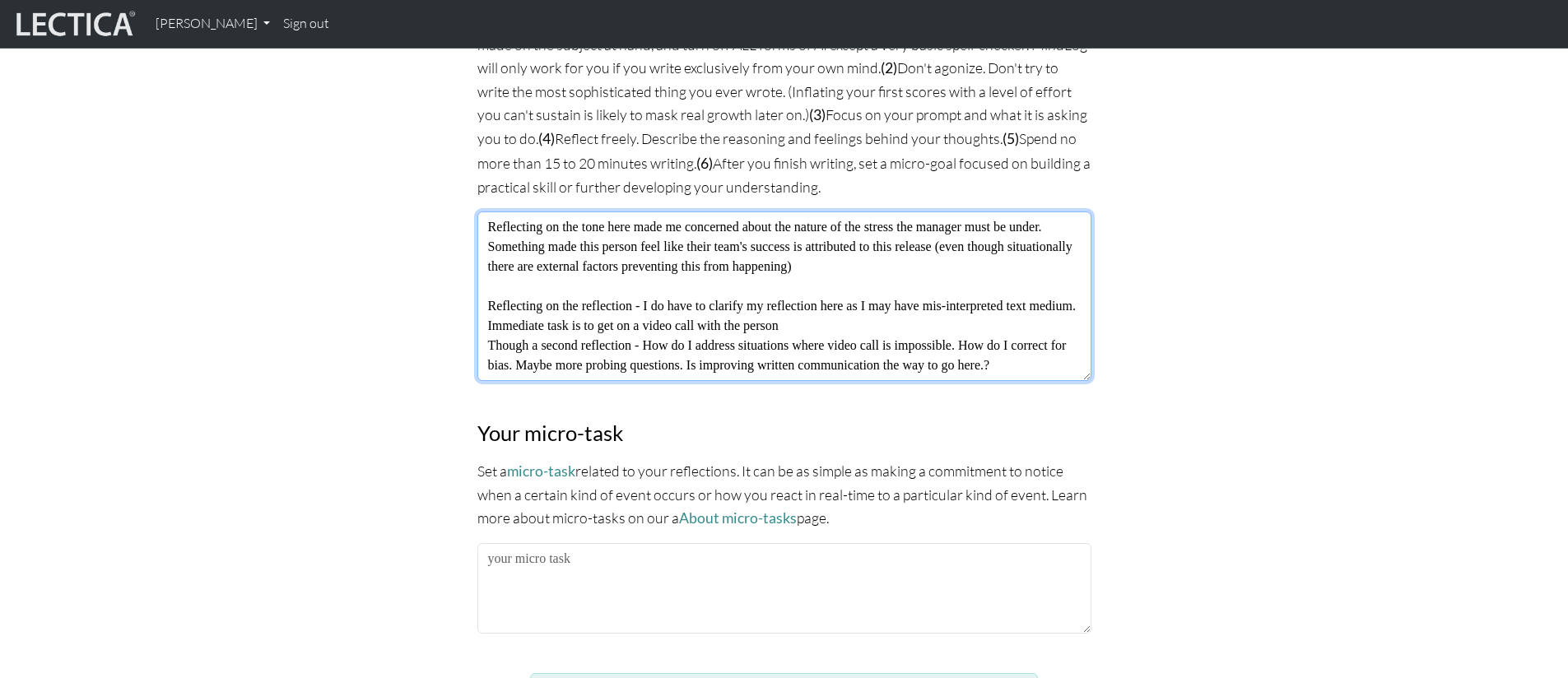
type textarea "Reflecting on the tone here made me concerned about the nature of the stress th…"
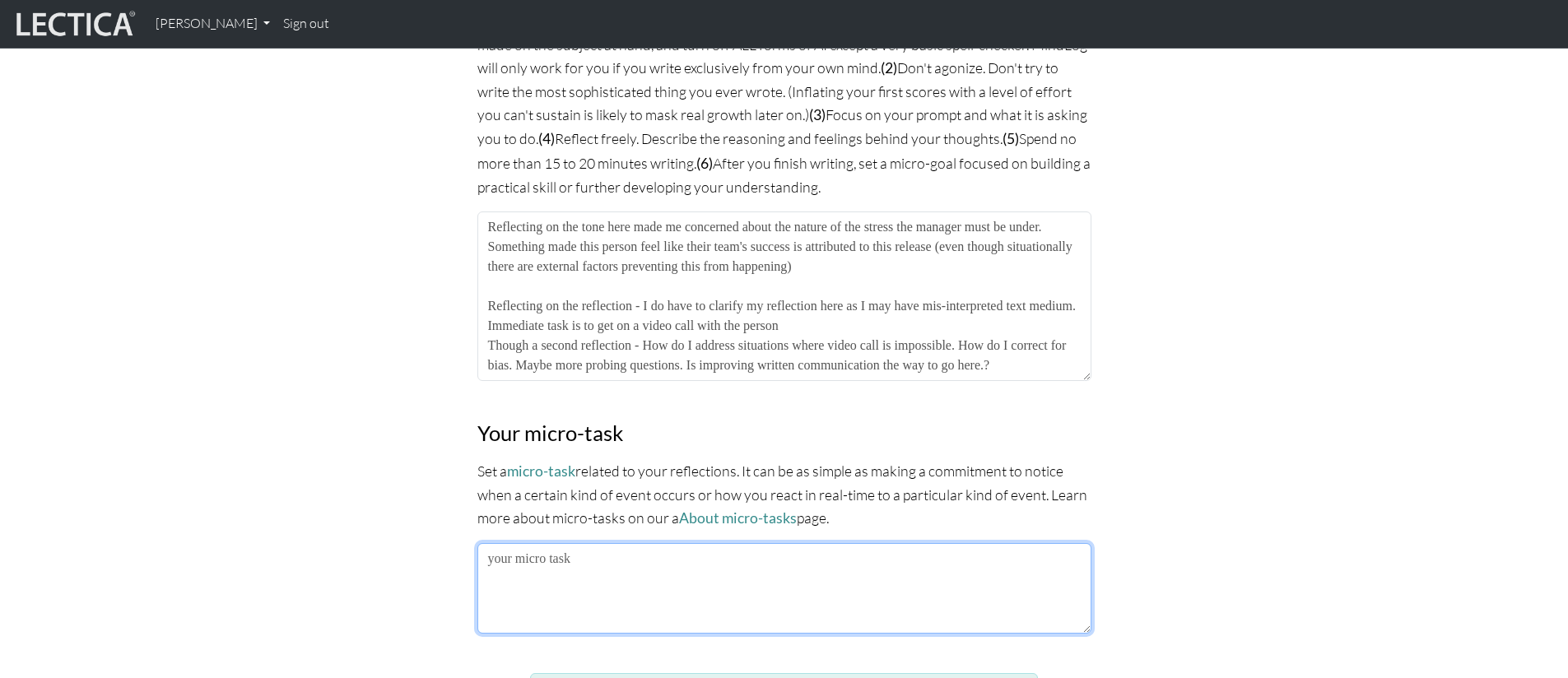
click at [685, 600] on textarea at bounding box center [784, 589] width 614 height 90
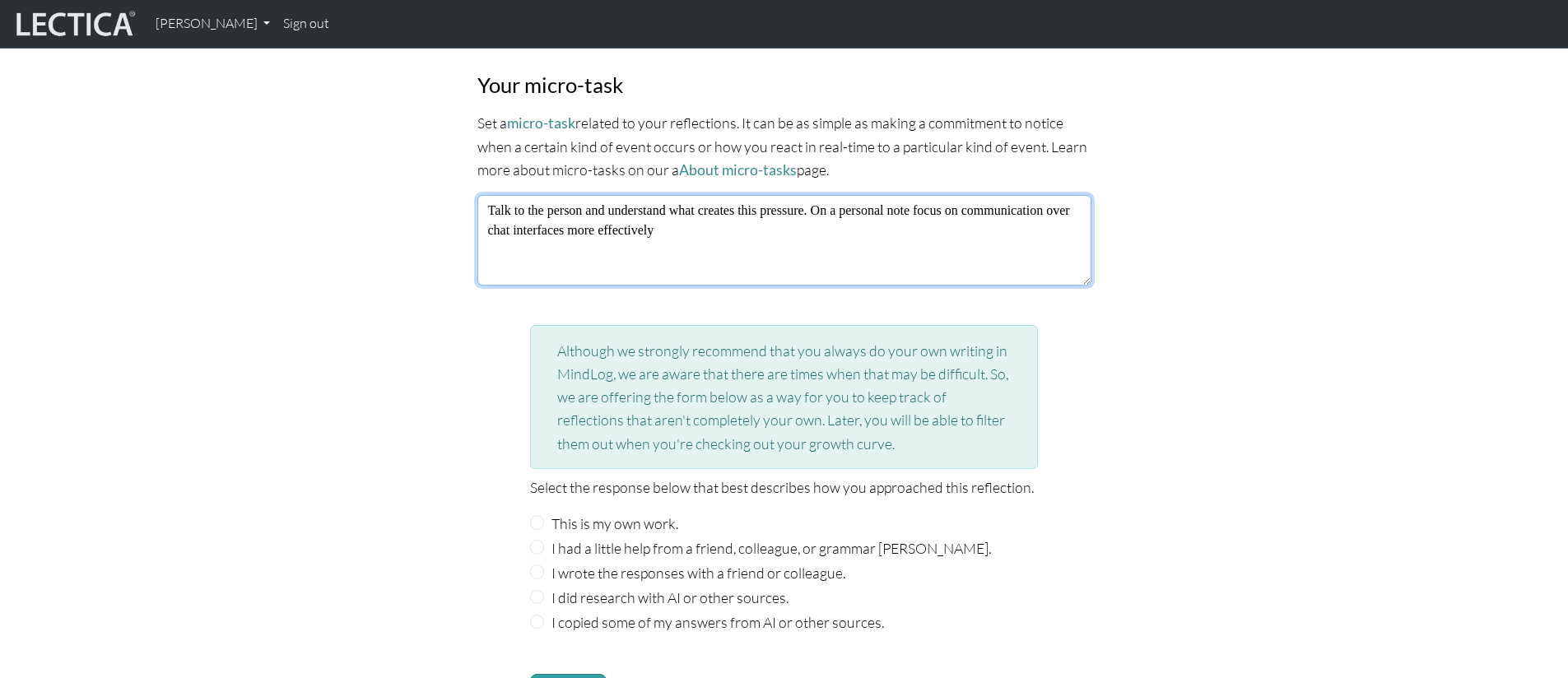
scroll to position [1712, 0]
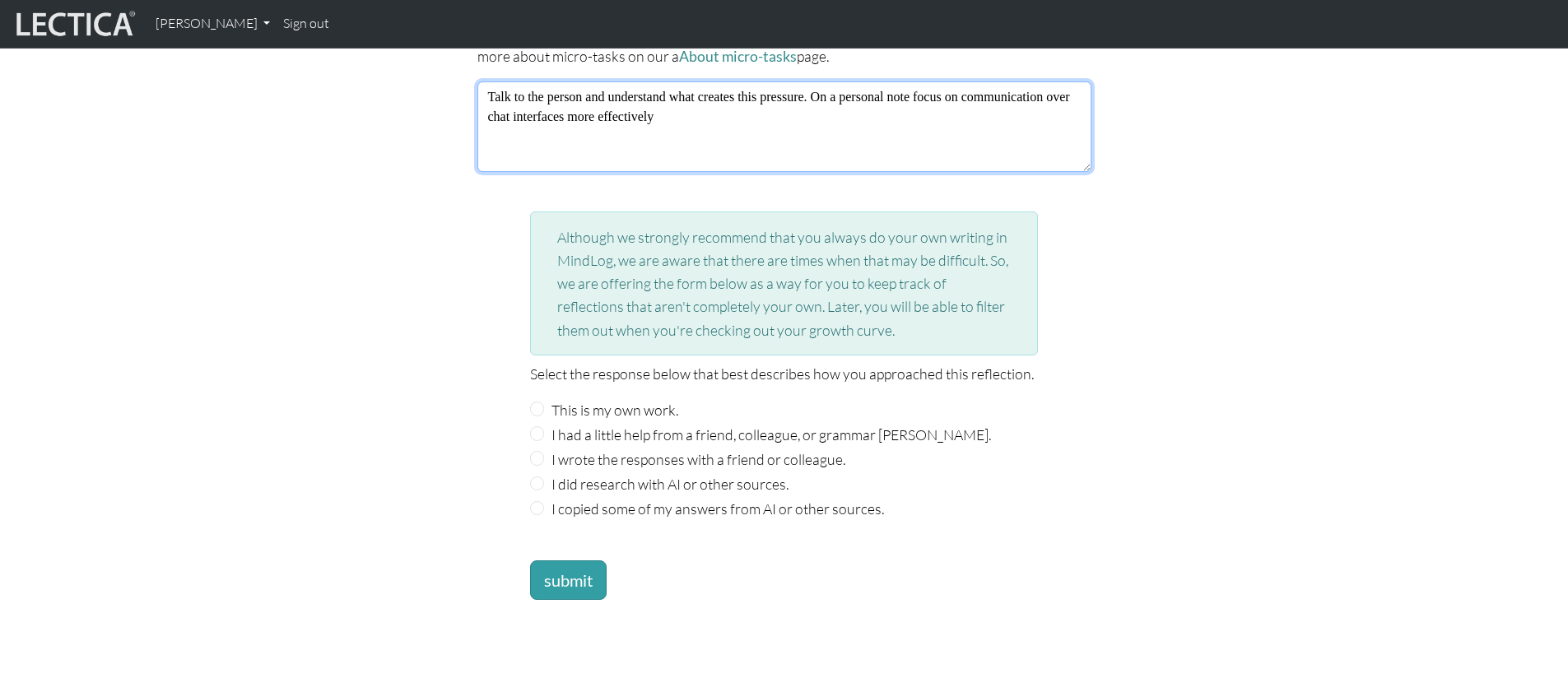
type textarea "Talk to the person and understand what creates this pressure. On a personal not…"
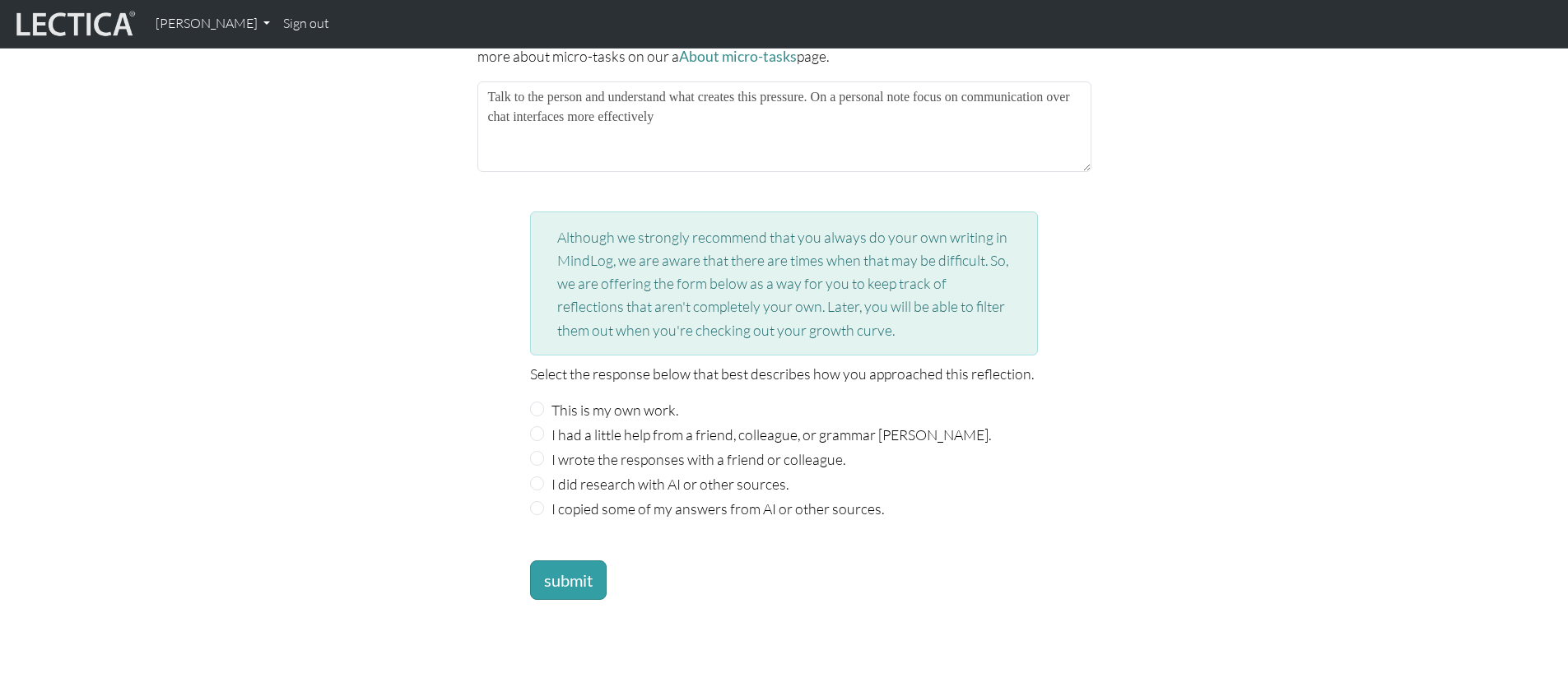
click at [544, 400] on div "This is my own work." at bounding box center [784, 410] width 508 height 23
click at [534, 409] on input "This is my own work." at bounding box center [537, 408] width 15 height 15
radio input "true"
click at [567, 575] on button "submit" at bounding box center [568, 580] width 77 height 40
